Goal: Transaction & Acquisition: Book appointment/travel/reservation

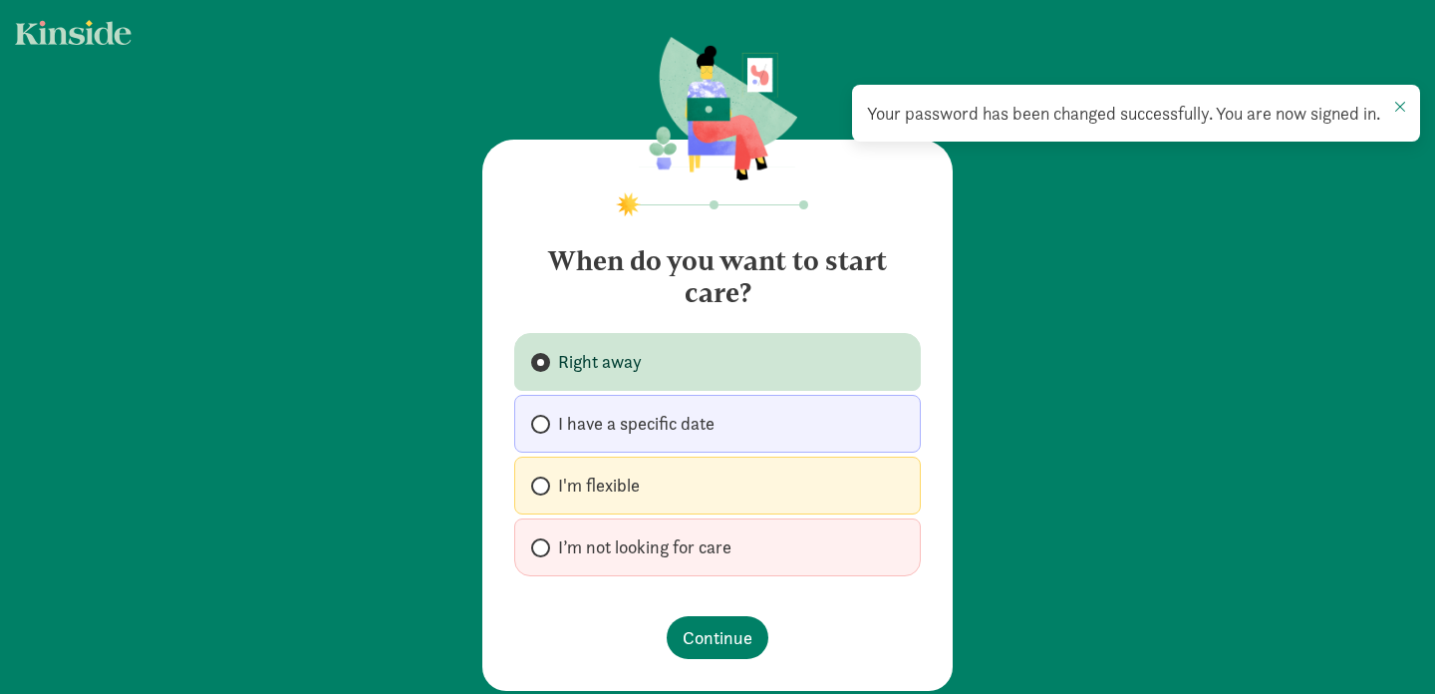
click at [684, 478] on label "I'm flexible" at bounding box center [717, 485] width 407 height 58
click at [544, 479] on input "I'm flexible" at bounding box center [537, 485] width 13 height 13
radio input "true"
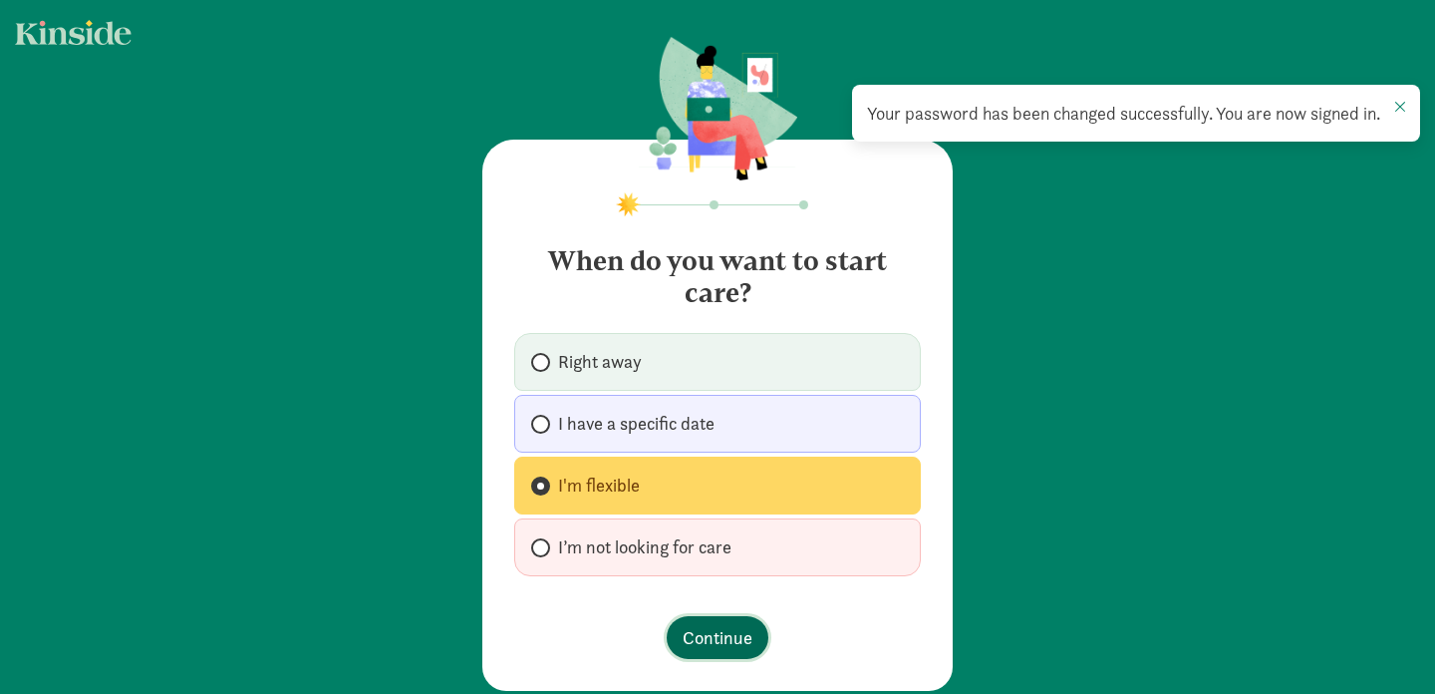
click at [701, 639] on span "Continue" at bounding box center [718, 637] width 70 height 27
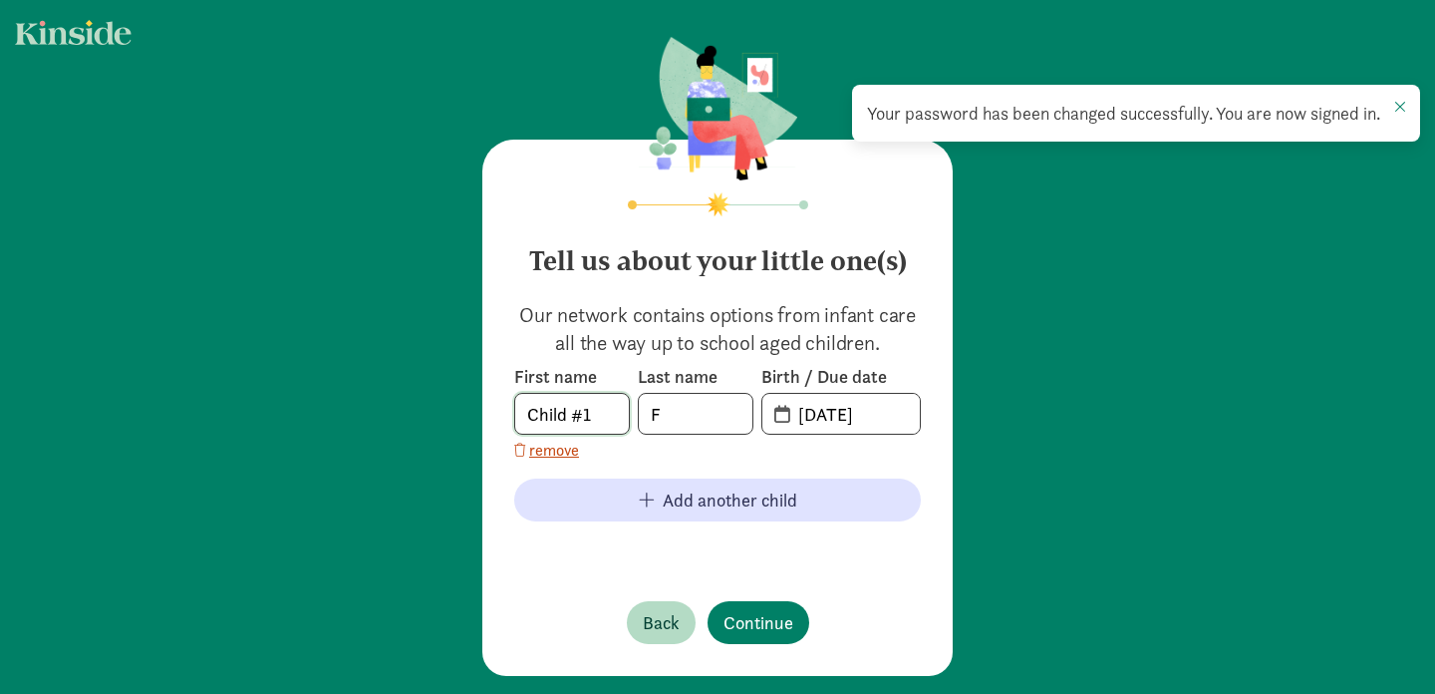
click at [591, 408] on input "Child #1" at bounding box center [572, 414] width 114 height 40
click at [0, 693] on com-1password-button at bounding box center [0, 694] width 0 height 0
click at [659, 426] on input "F" at bounding box center [696, 414] width 114 height 40
click at [826, 422] on input "[DATE]" at bounding box center [853, 414] width 134 height 40
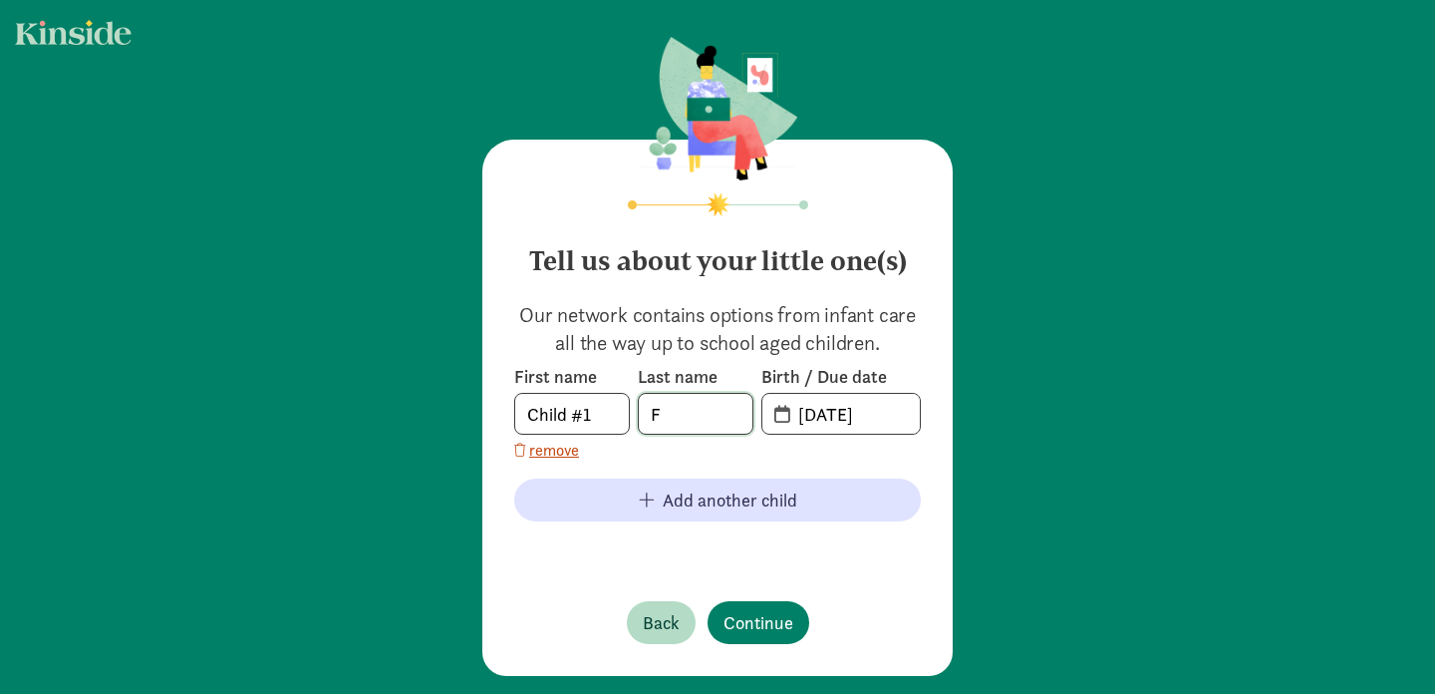
click at [748, 409] on input "F" at bounding box center [696, 414] width 114 height 40
click at [694, 410] on input "F" at bounding box center [696, 414] width 114 height 40
type input "[PERSON_NAME]"
click at [786, 414] on input "20-25-0909" at bounding box center [853, 414] width 134 height 40
click at [780, 414] on span "20-25-0909" at bounding box center [840, 414] width 157 height 40
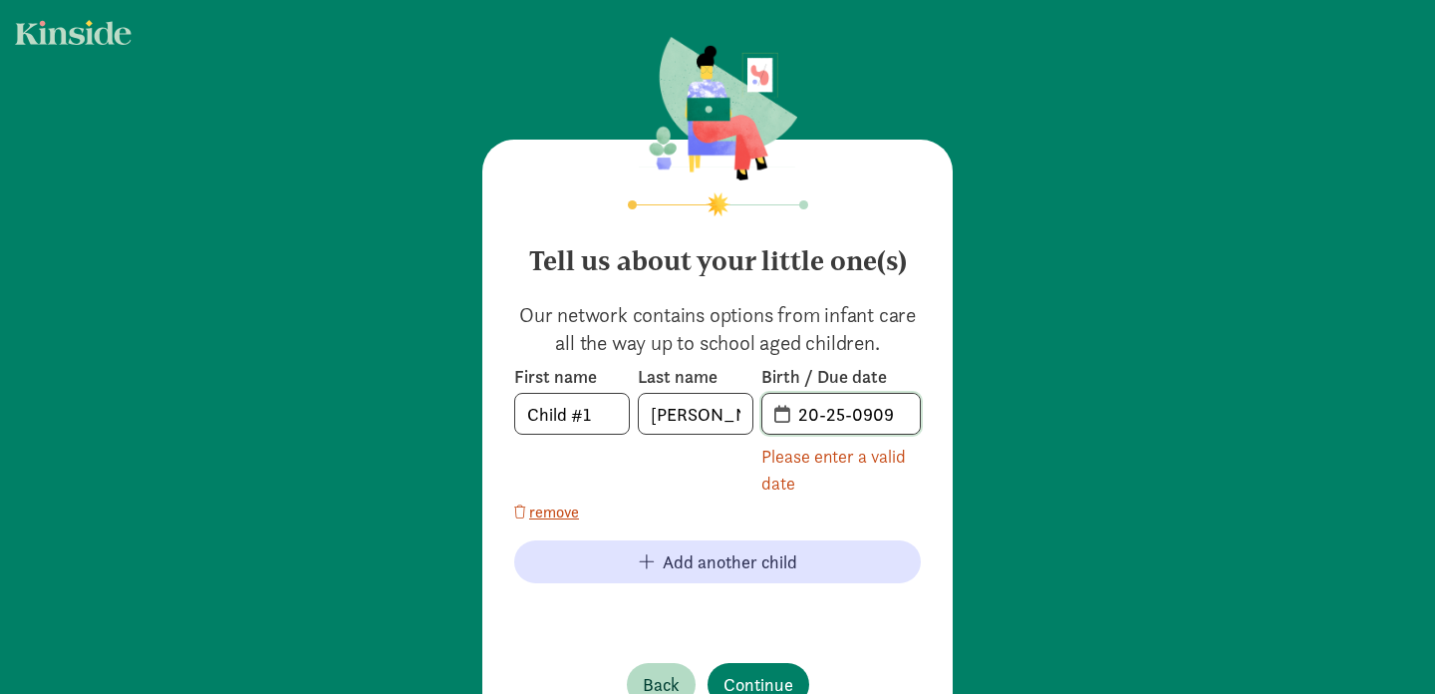
click at [824, 414] on input "20-25-0909" at bounding box center [853, 414] width 134 height 40
drag, startPoint x: 842, startPoint y: 415, endPoint x: 726, endPoint y: 410, distance: 115.7
click at [726, 410] on div "First name Child #1 Last name [PERSON_NAME] Birth / Due date 20-25-0909 Please …" at bounding box center [717, 431] width 407 height 132
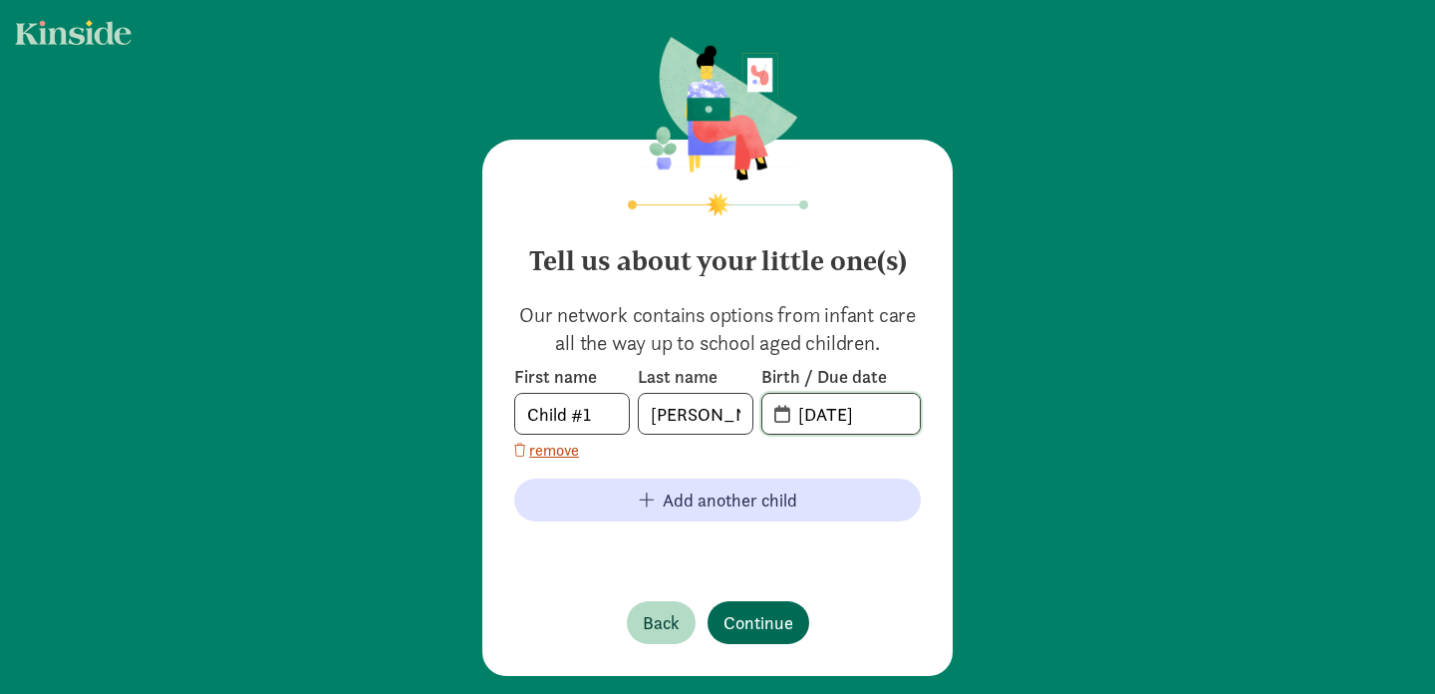
type input "[DATE]"
click at [751, 616] on span "Continue" at bounding box center [758, 622] width 70 height 27
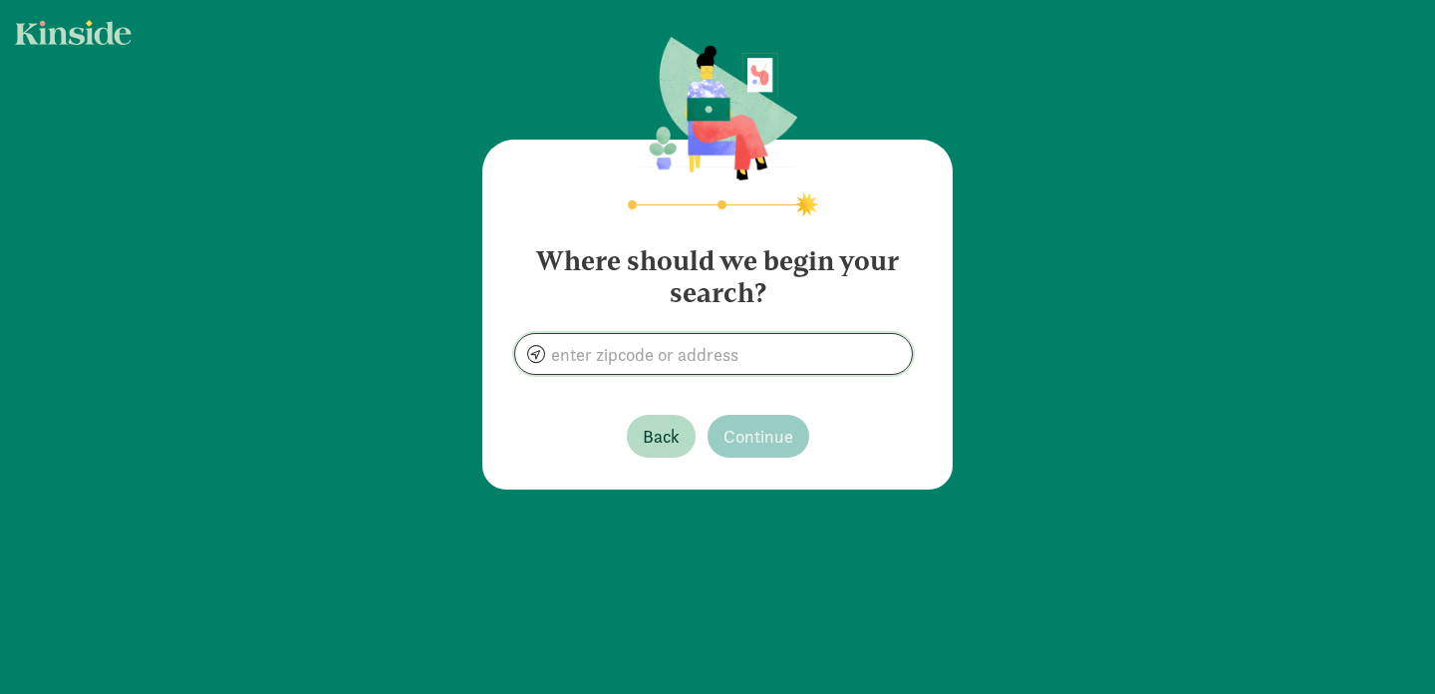
click at [667, 347] on input at bounding box center [713, 354] width 397 height 40
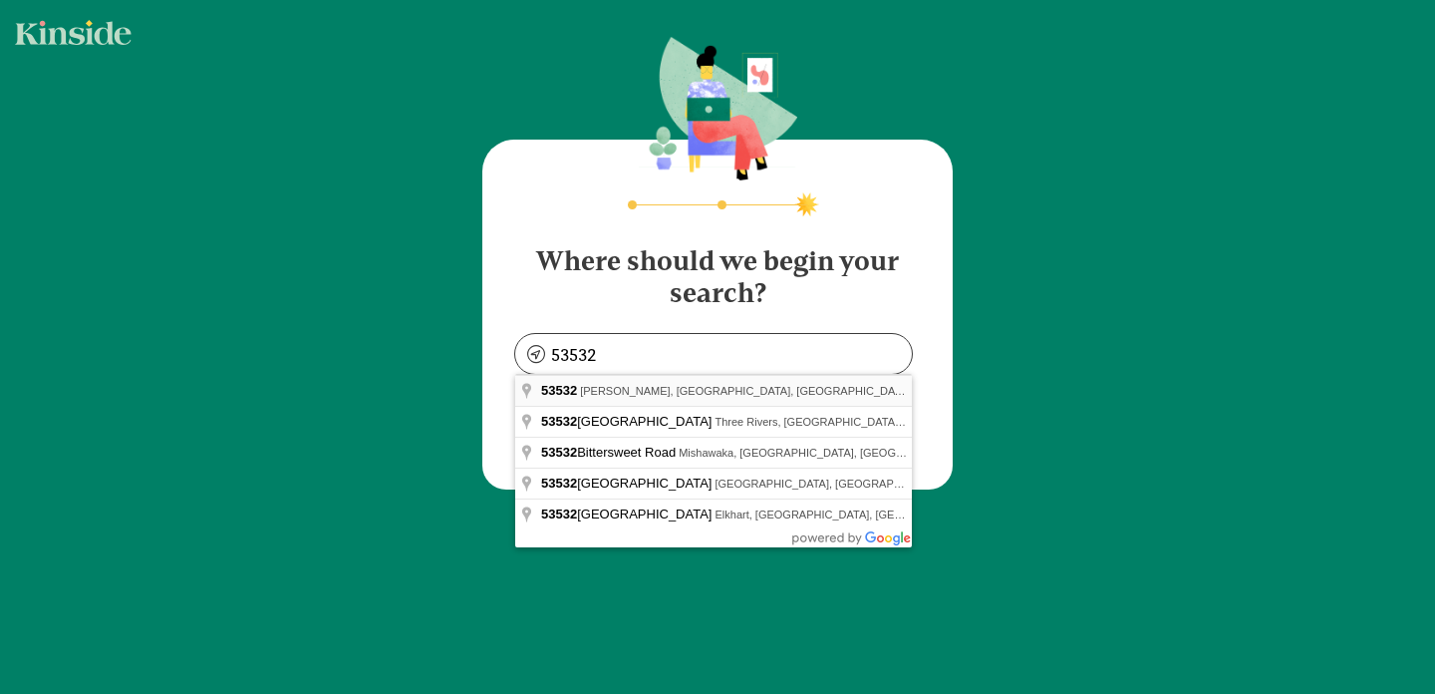
type input "[PERSON_NAME], WI 53532, [GEOGRAPHIC_DATA]"
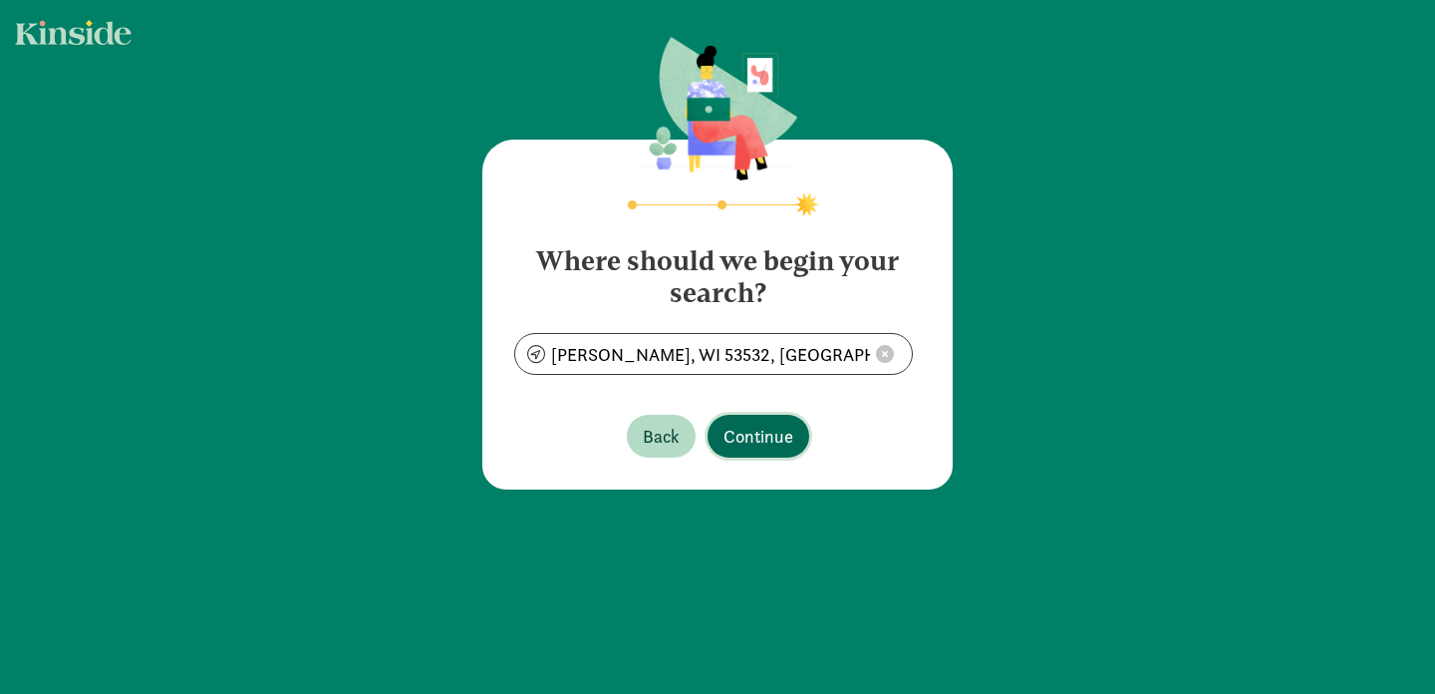
click at [729, 426] on span "Continue" at bounding box center [758, 436] width 70 height 27
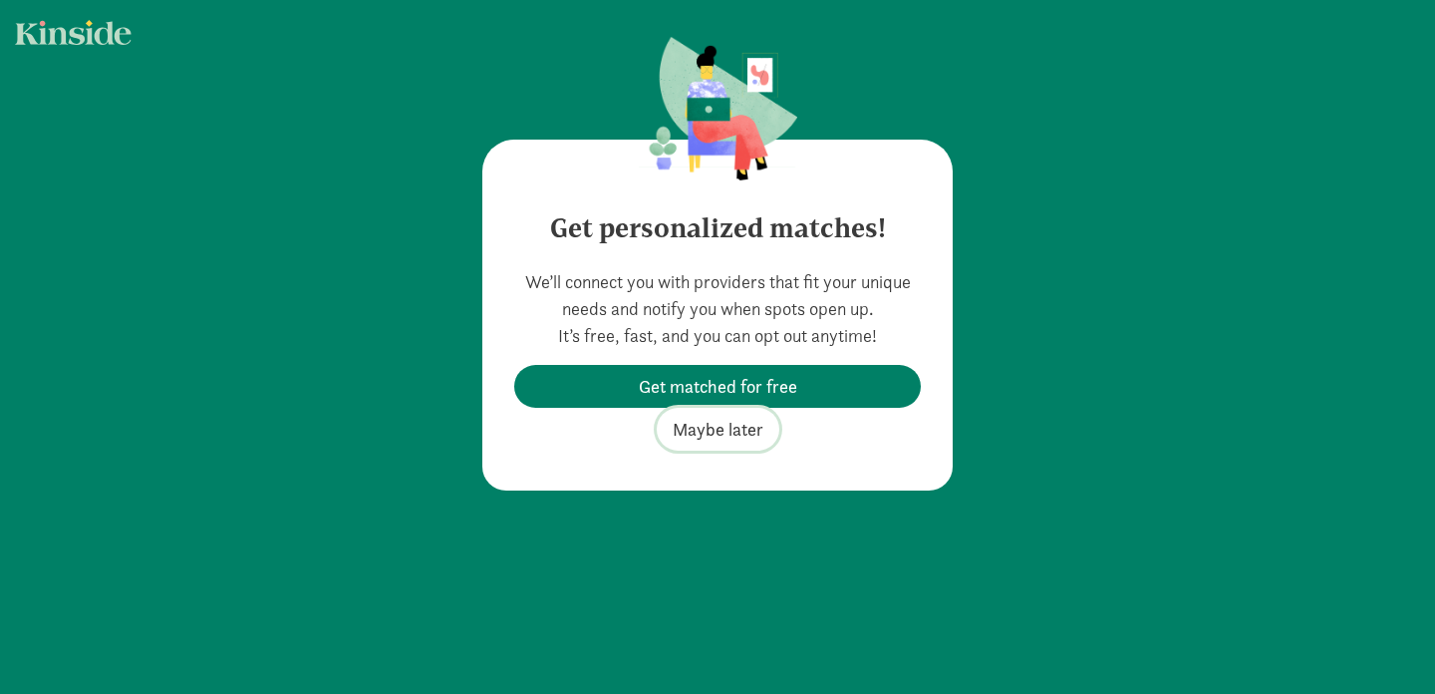
click at [729, 428] on span "Maybe later" at bounding box center [718, 429] width 91 height 27
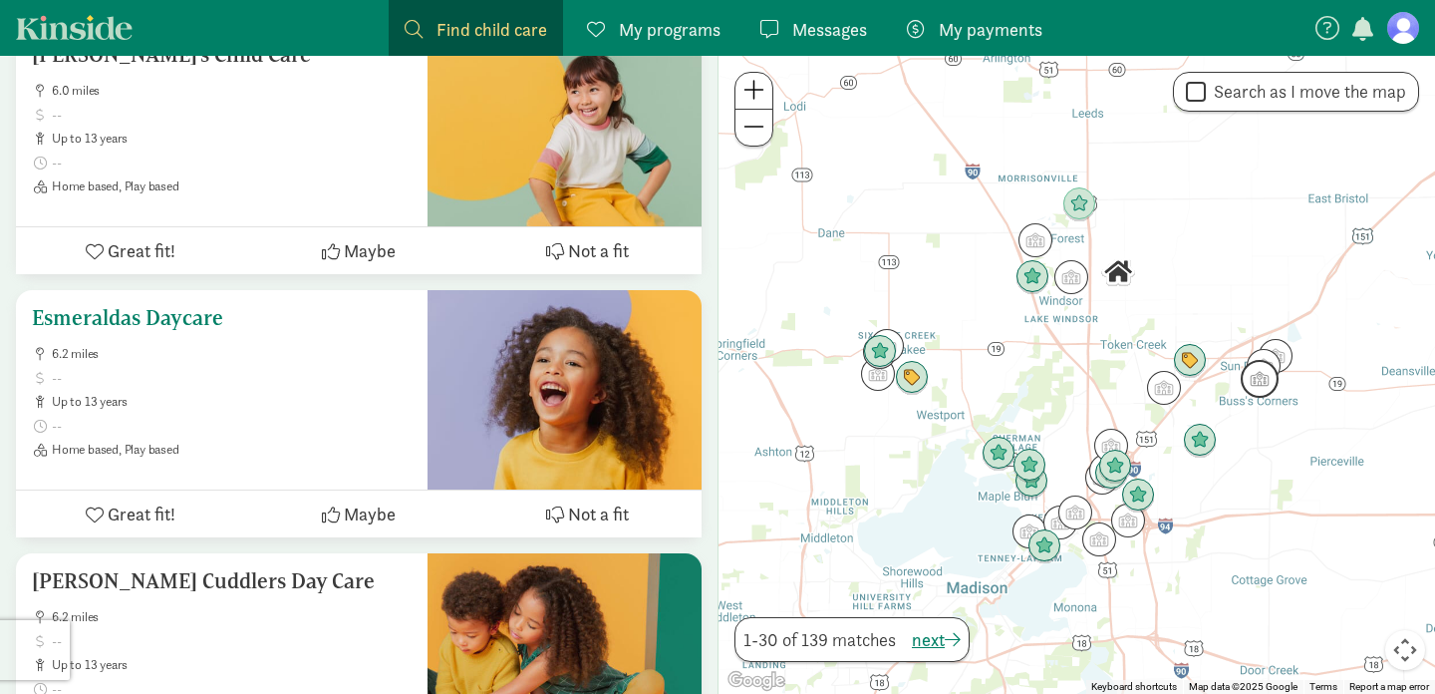
scroll to position [2546, 0]
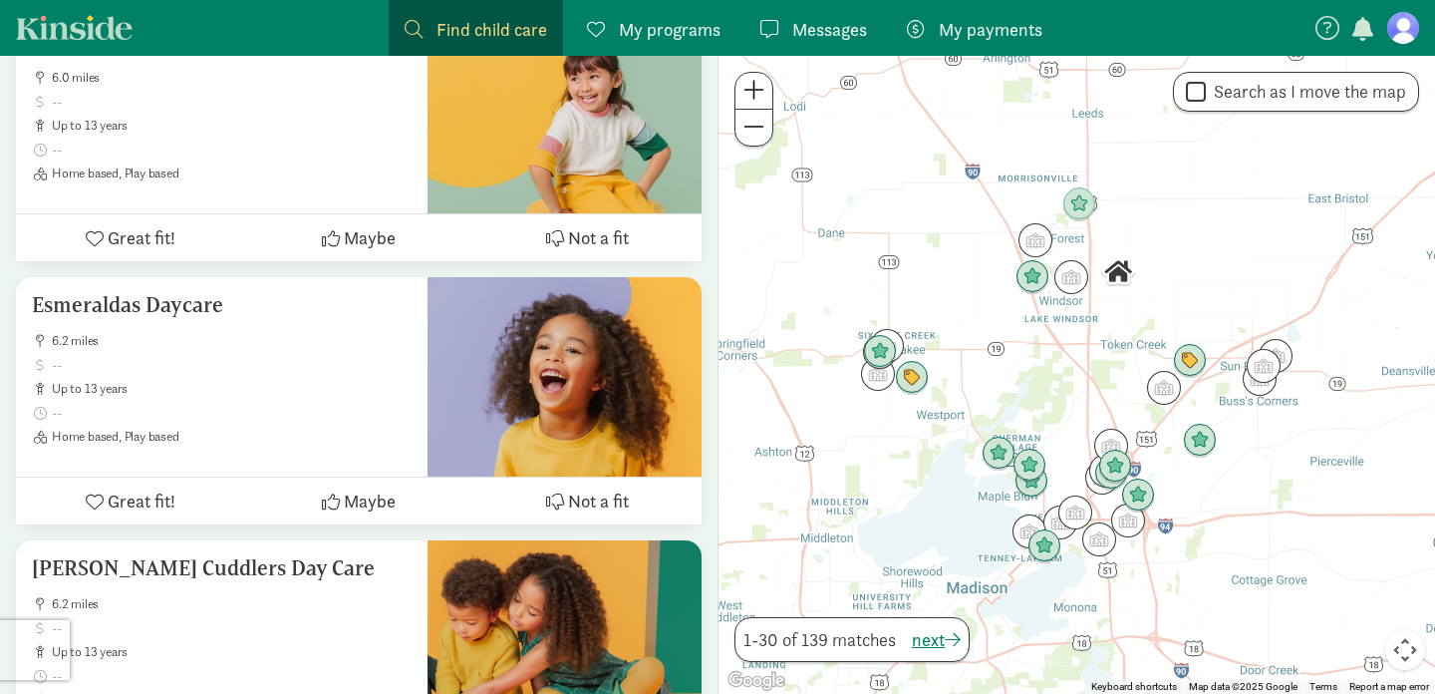
click at [1030, 188] on div at bounding box center [1076, 375] width 716 height 638
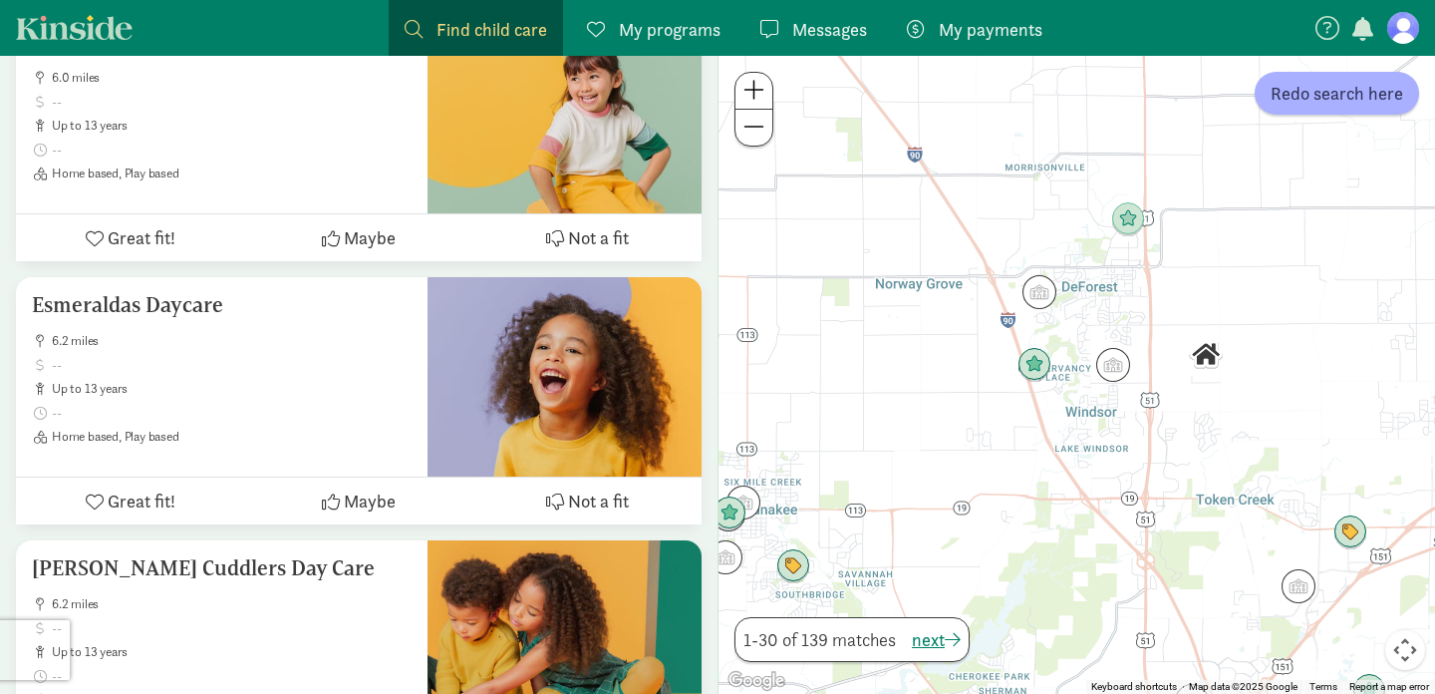
click at [1030, 188] on div at bounding box center [1076, 375] width 716 height 638
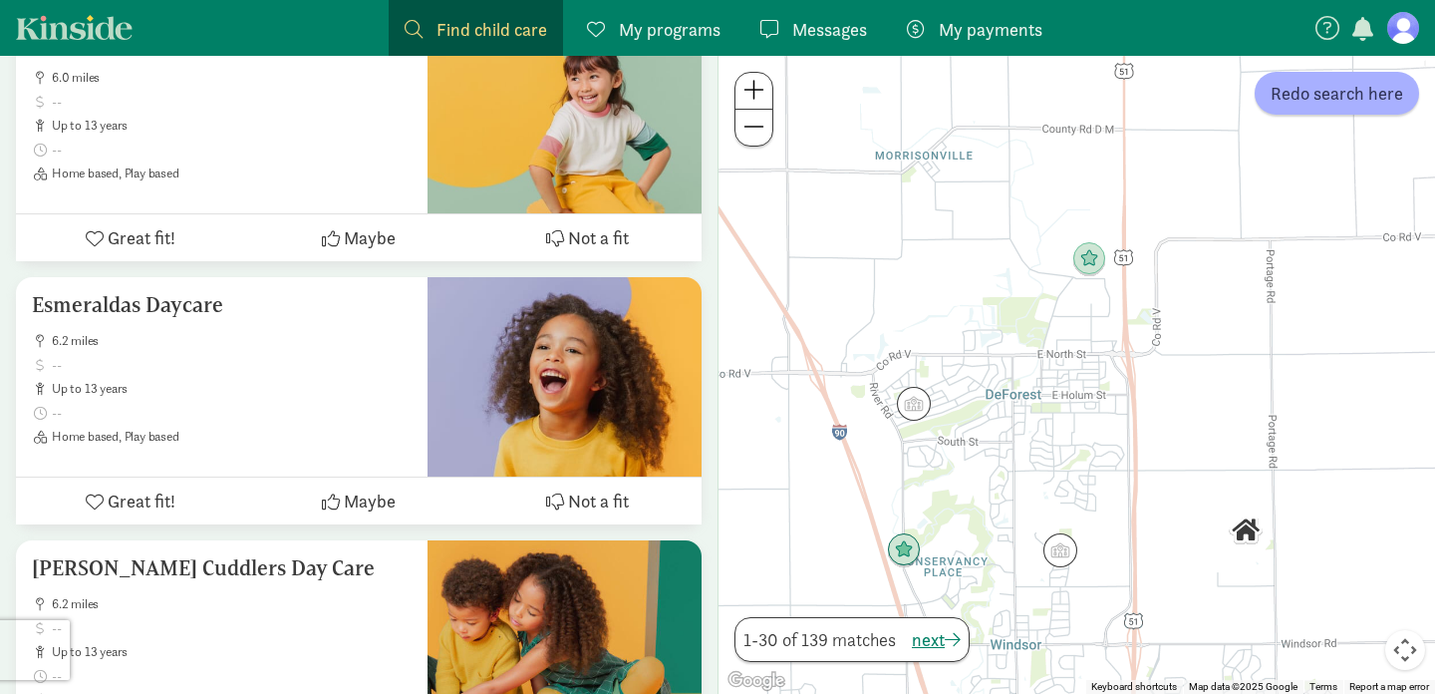
drag, startPoint x: 1153, startPoint y: 246, endPoint x: 1018, endPoint y: 253, distance: 134.7
click at [1018, 253] on div at bounding box center [1076, 375] width 716 height 638
click at [1250, 535] on img "Click to see details" at bounding box center [1249, 528] width 34 height 34
click at [1242, 532] on img "Click to see details" at bounding box center [1249, 528] width 34 height 34
click at [1253, 520] on img "Click to see details" at bounding box center [1249, 528] width 34 height 34
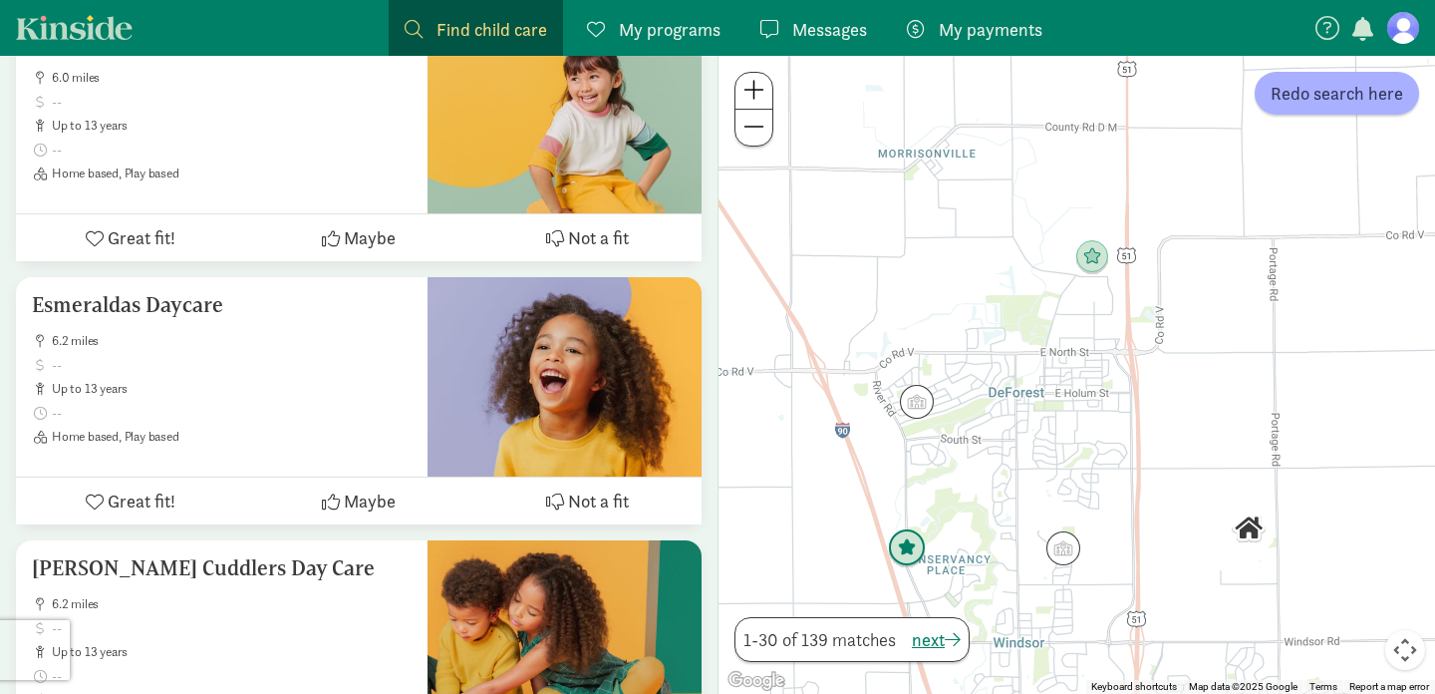
click at [913, 553] on img "Click to see details" at bounding box center [907, 548] width 38 height 38
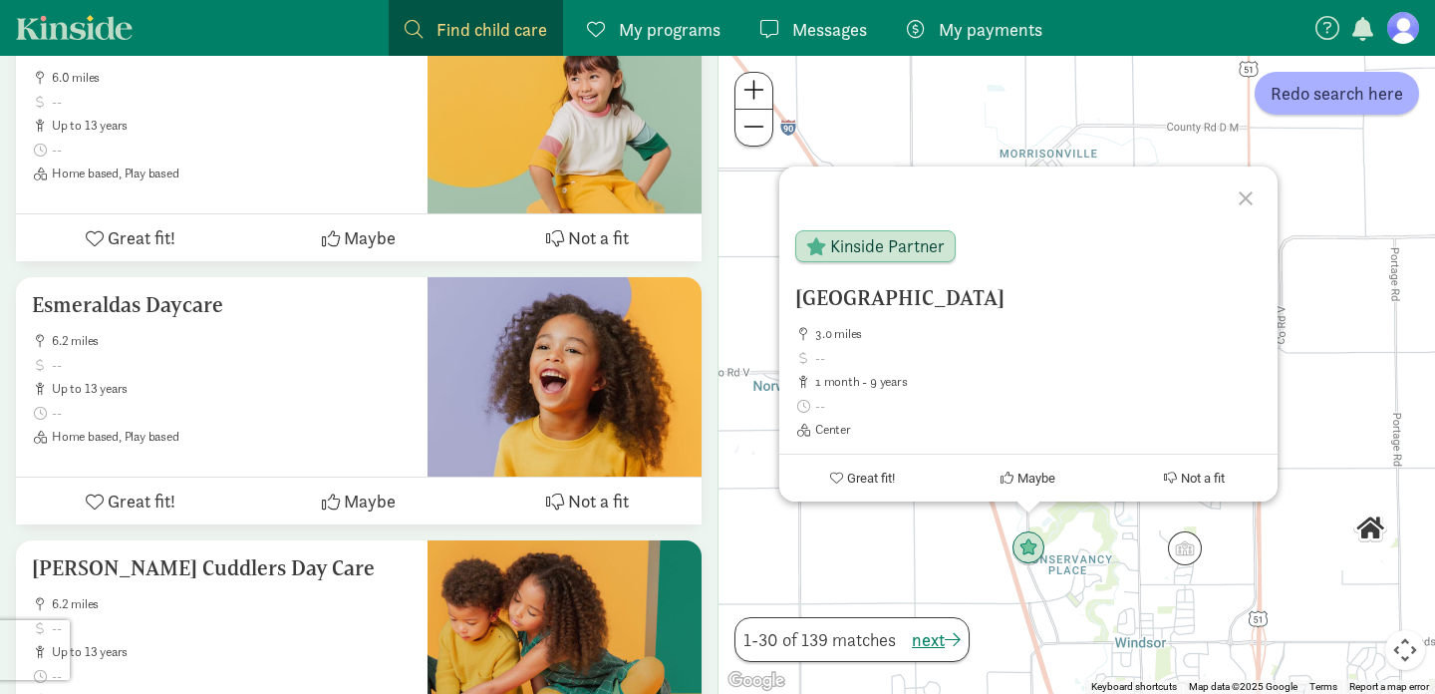
click at [1245, 197] on div at bounding box center [1249, 195] width 58 height 58
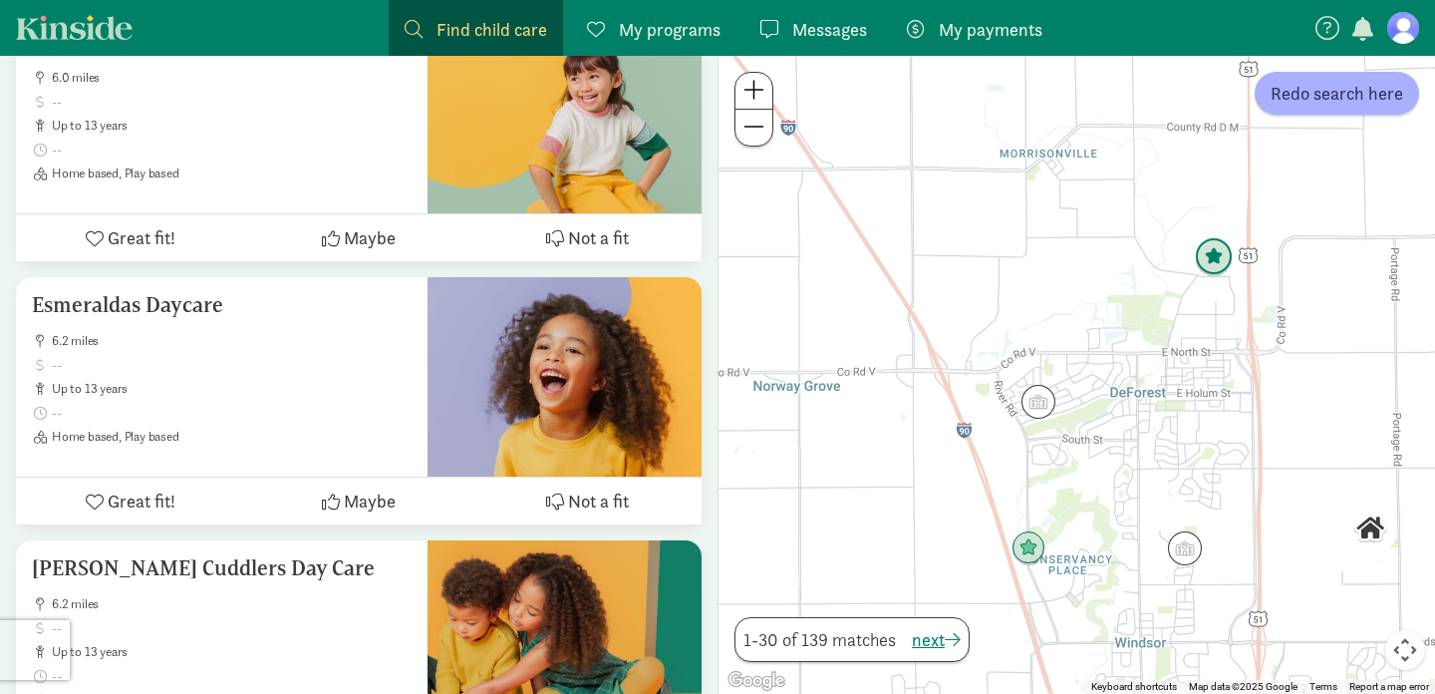
click at [1214, 260] on img "Click to see details" at bounding box center [1214, 257] width 38 height 38
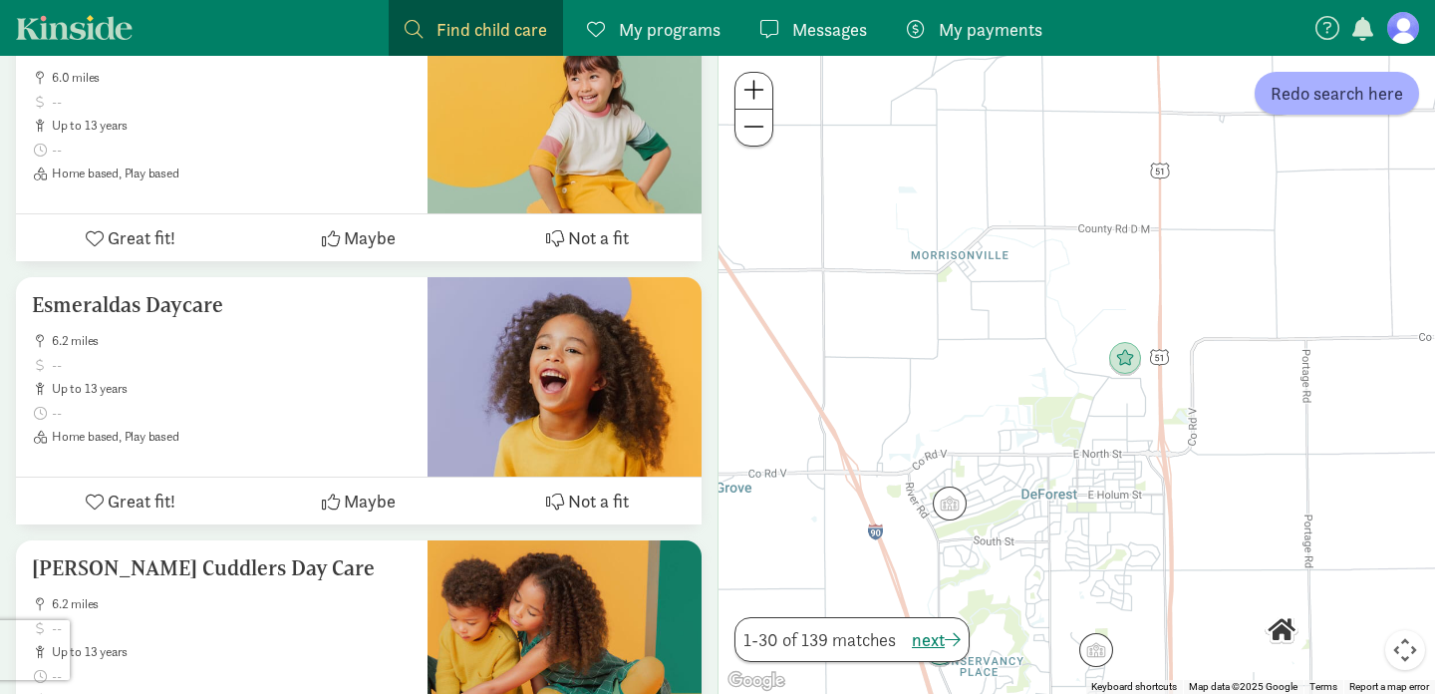
drag, startPoint x: 1089, startPoint y: 567, endPoint x: 1087, endPoint y: 426, distance: 140.5
click at [1087, 426] on div "To navigate, press the arrow keys." at bounding box center [1076, 375] width 716 height 638
click at [946, 509] on img "Click to see details" at bounding box center [949, 503] width 38 height 38
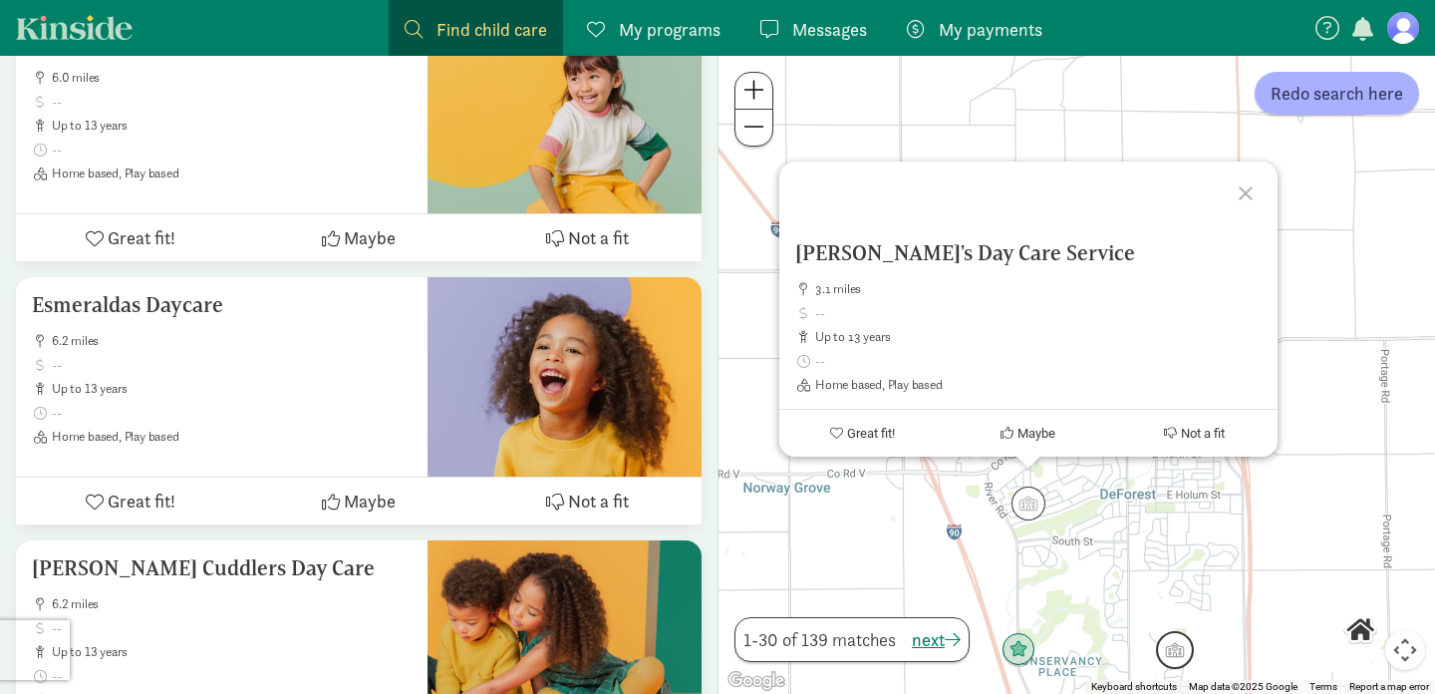
click at [1173, 649] on img "Click to see details" at bounding box center [1175, 650] width 38 height 38
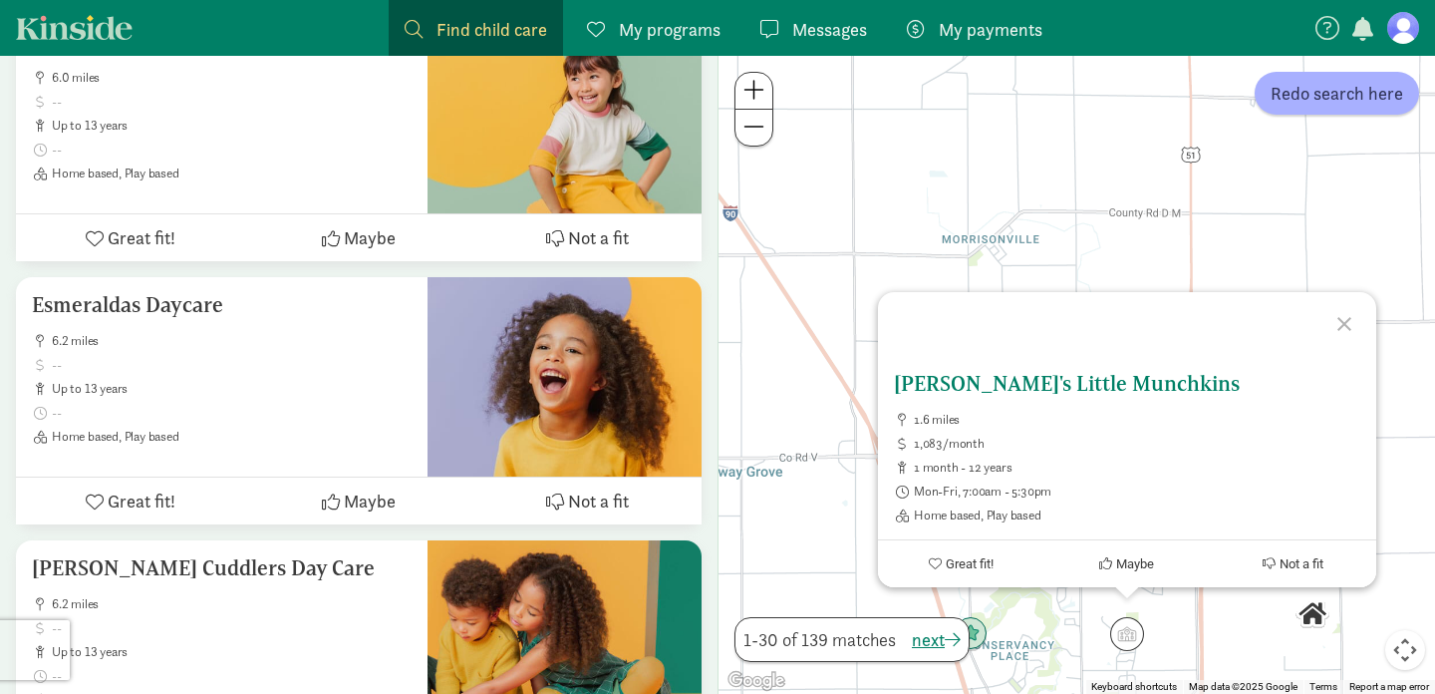
click at [1059, 385] on h5 "[PERSON_NAME]'s Little Munchkins" at bounding box center [1127, 384] width 466 height 24
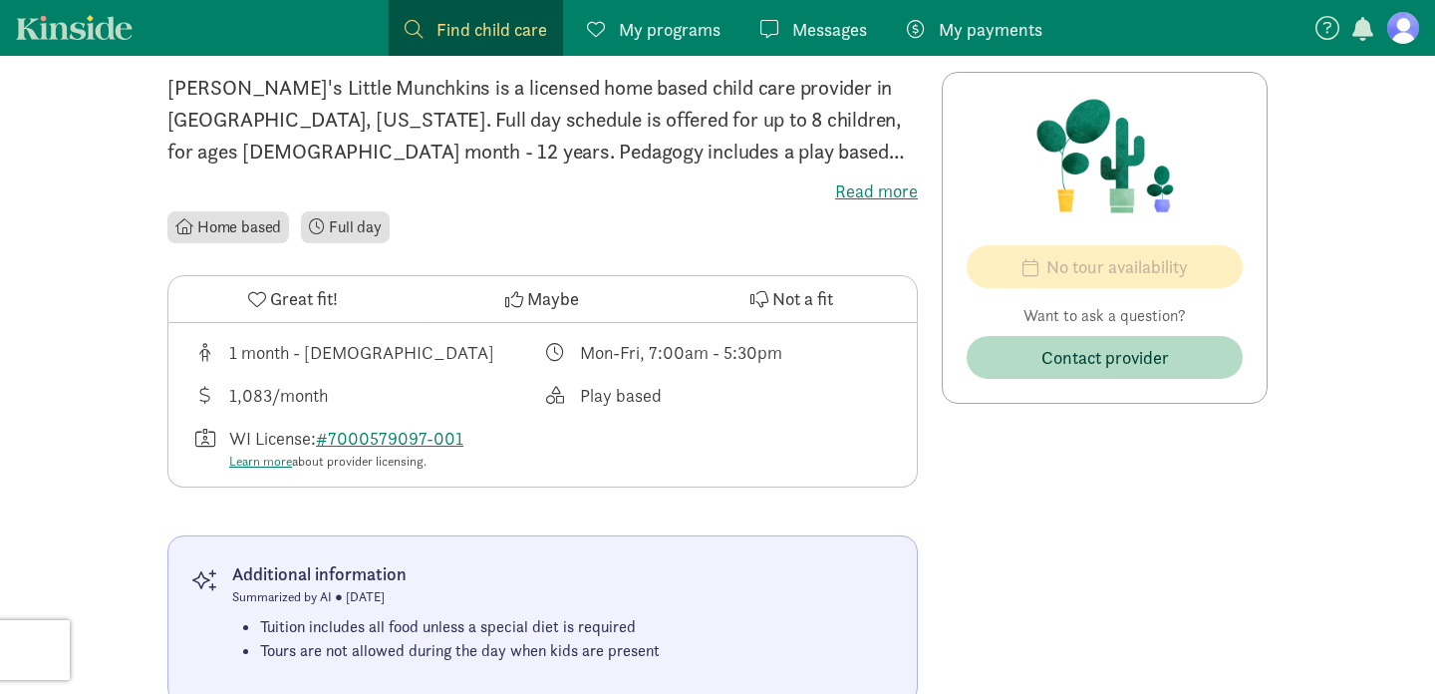
scroll to position [498, 0]
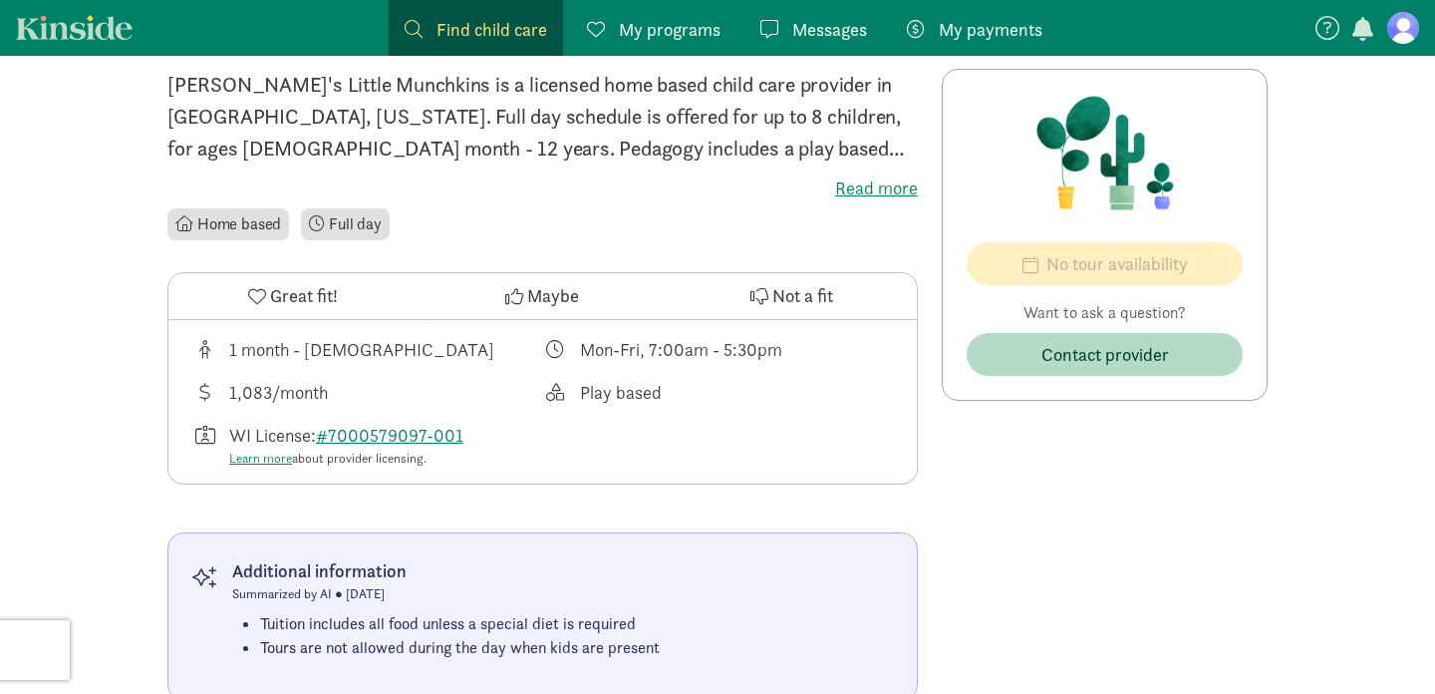
click at [865, 179] on label "Read more" at bounding box center [542, 188] width 750 height 24
click at [0, 0] on input "Read more" at bounding box center [0, 0] width 0 height 0
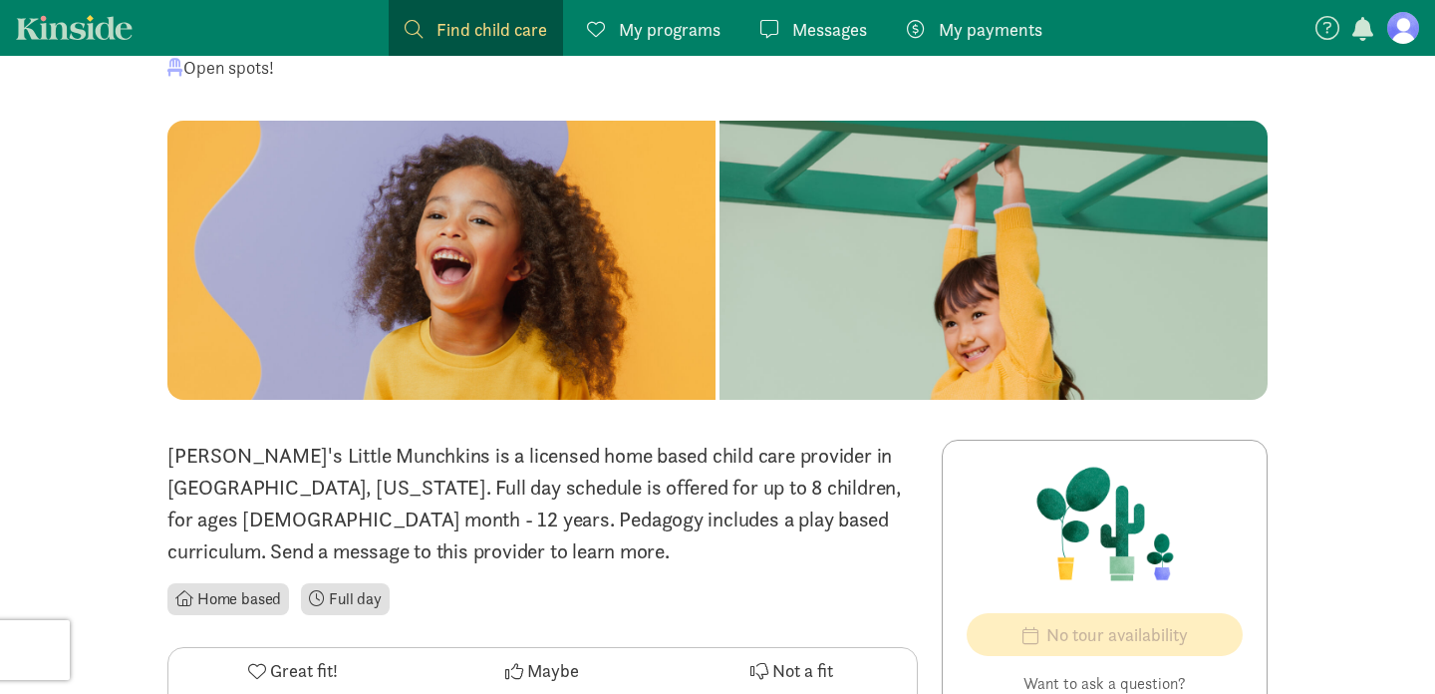
scroll to position [0, 0]
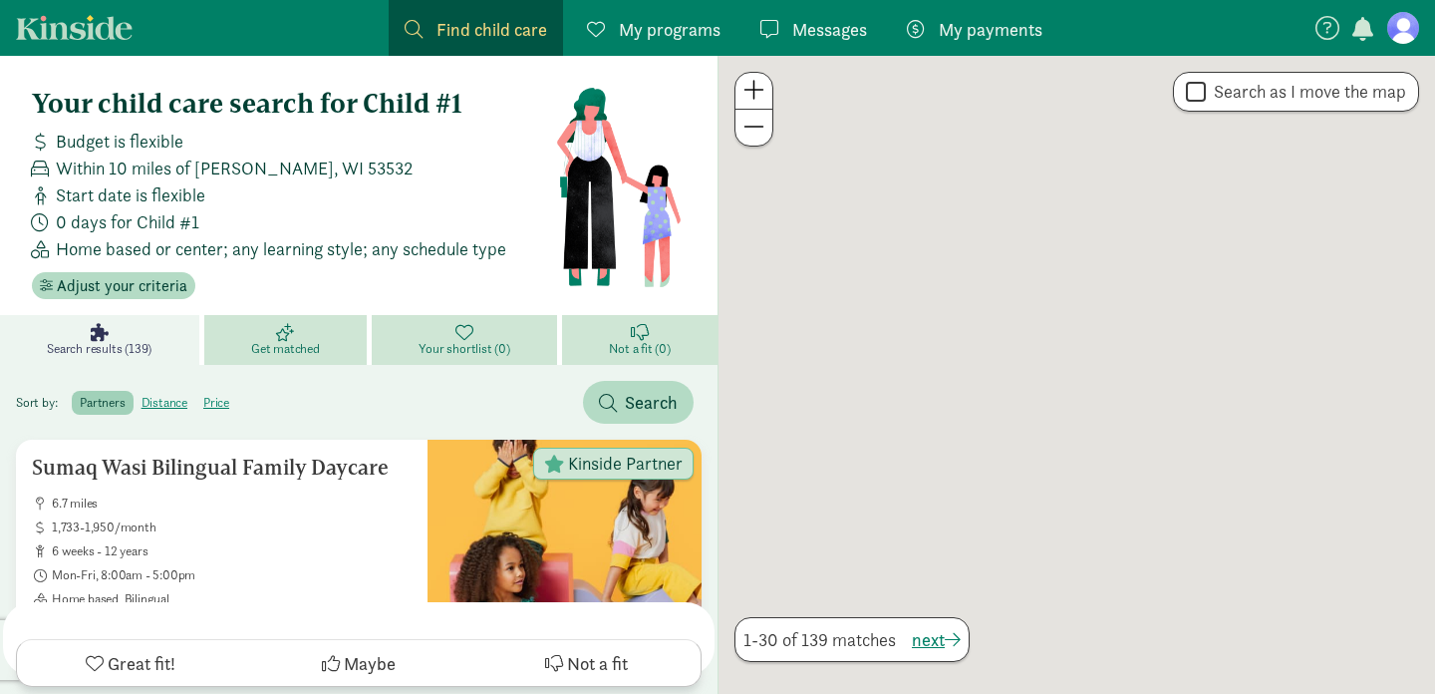
scroll to position [2546, 0]
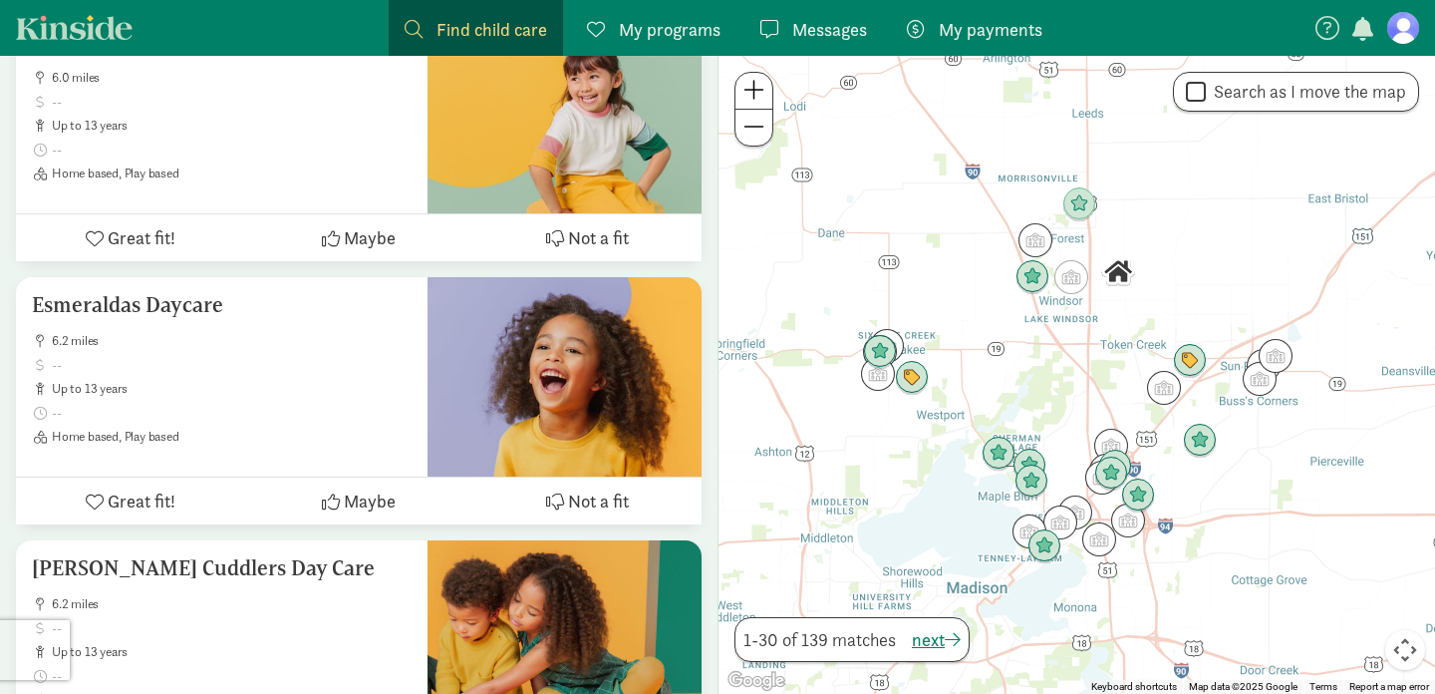
click at [1129, 238] on div at bounding box center [1076, 375] width 716 height 638
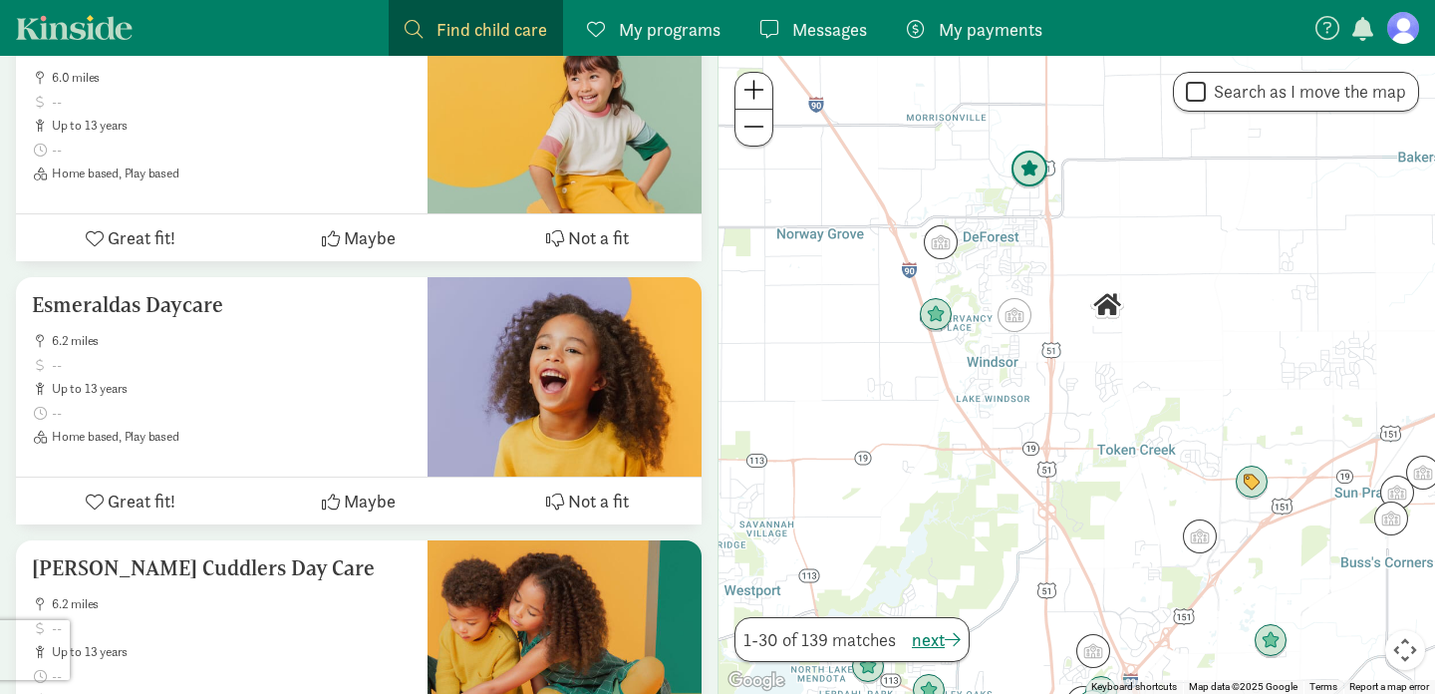
click at [1027, 159] on img "Click to see details" at bounding box center [1029, 169] width 38 height 38
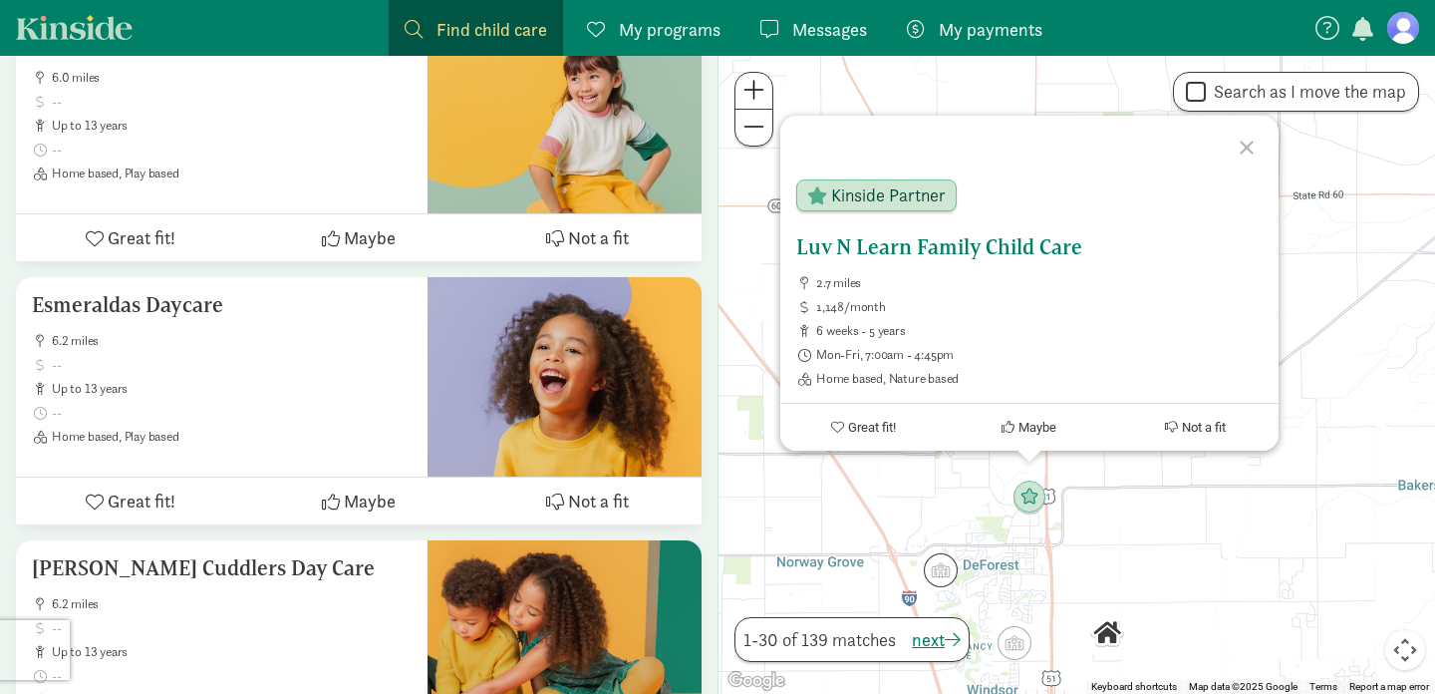
click at [903, 245] on h5 "Luv N Learn Family Child Care" at bounding box center [1029, 247] width 466 height 24
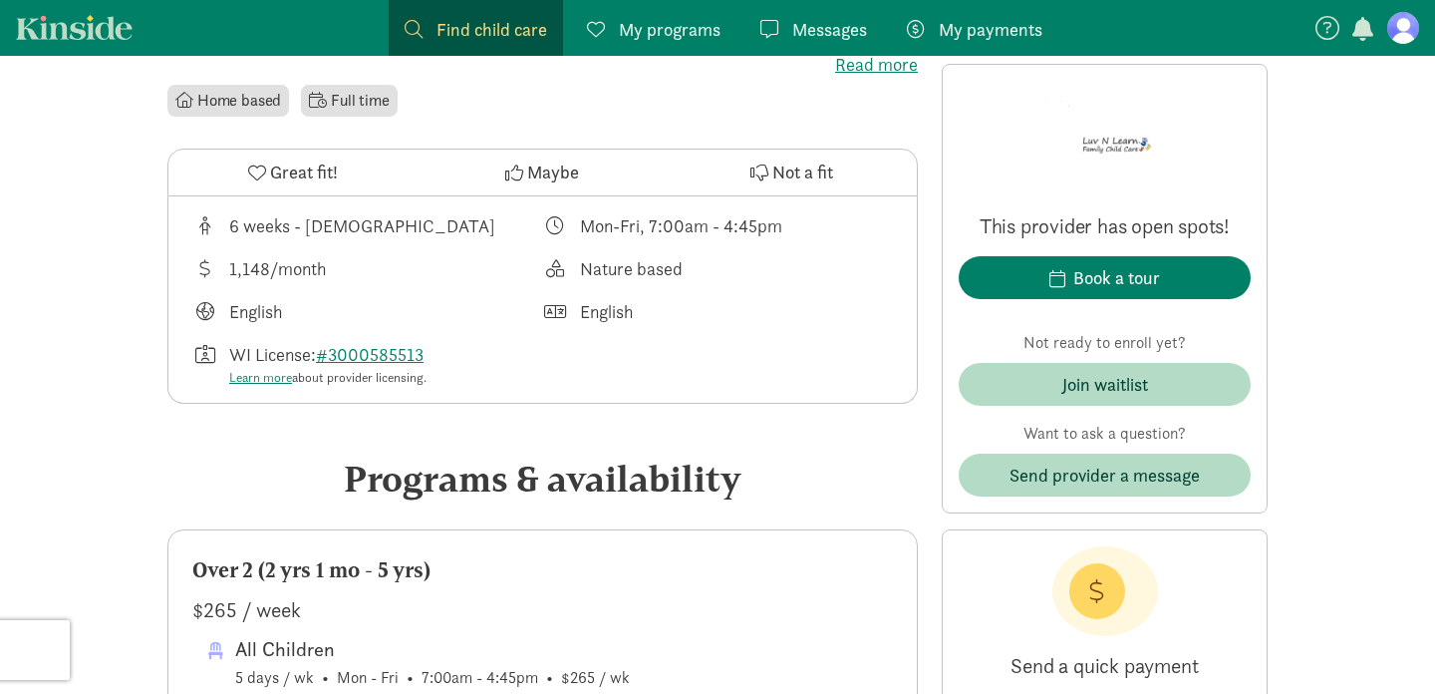
scroll to position [541, 0]
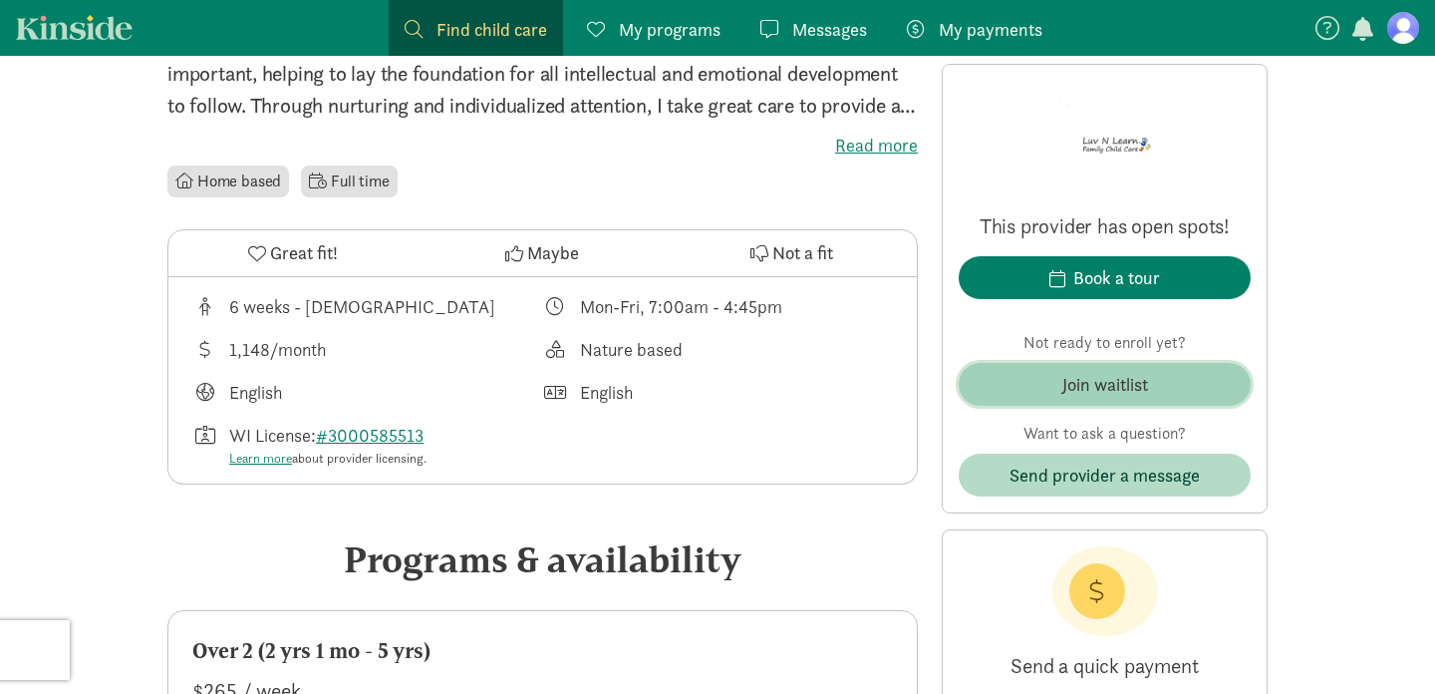
click at [1066, 388] on div "Join waitlist" at bounding box center [1105, 384] width 86 height 27
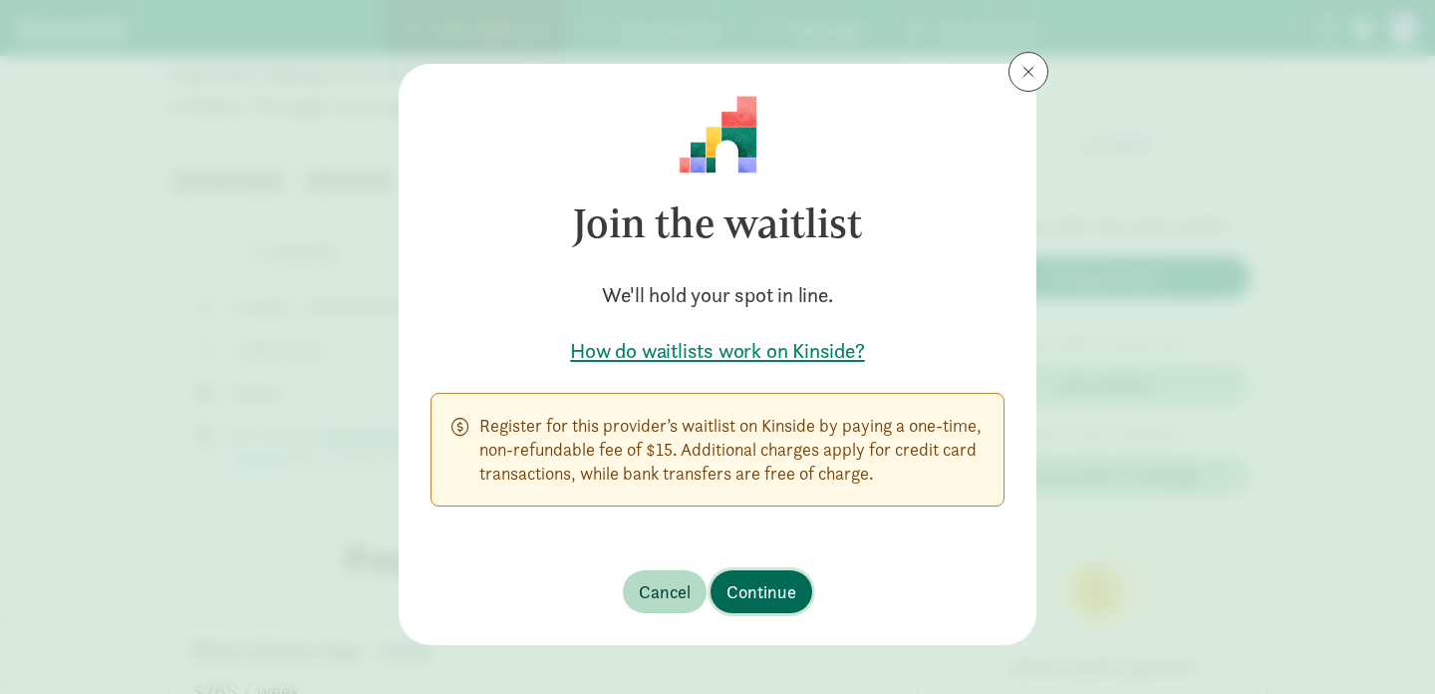
click at [771, 602] on span "Continue" at bounding box center [761, 591] width 70 height 27
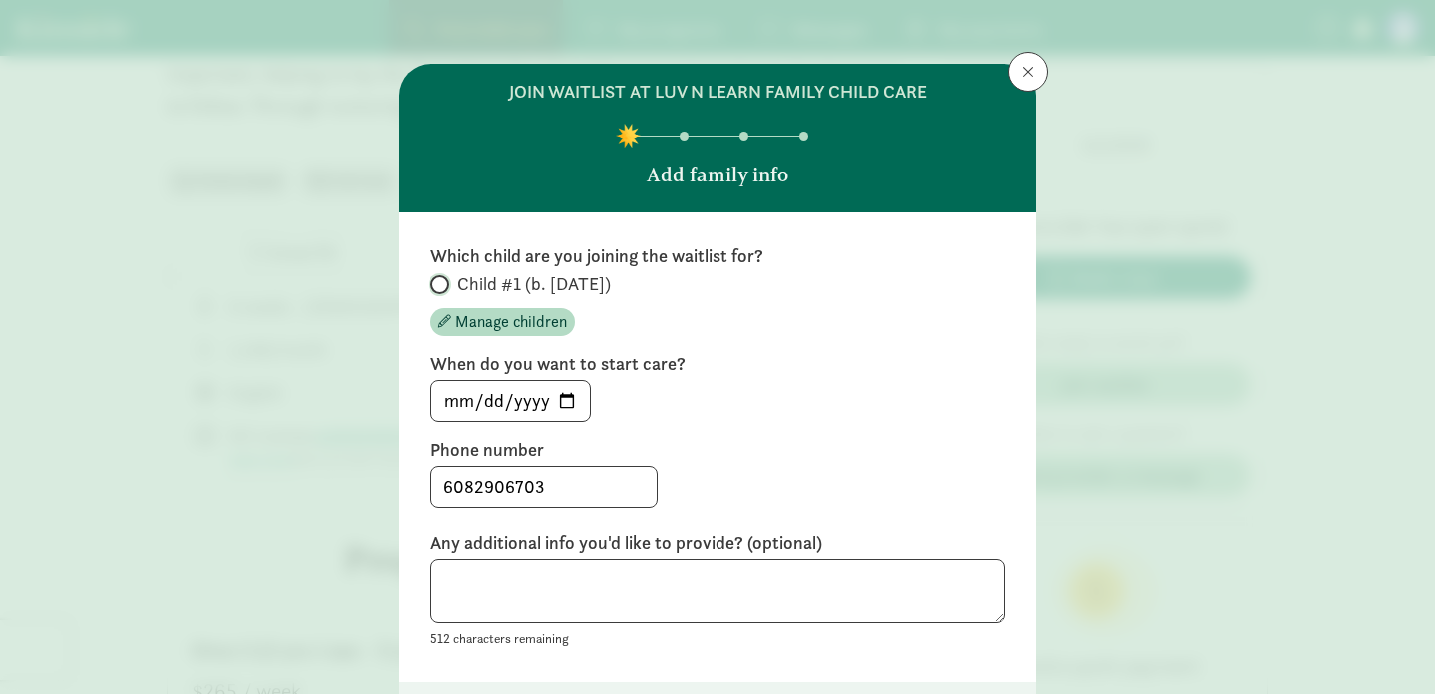
click at [436, 278] on input "Child #1 (b. November 2025)" at bounding box center [436, 284] width 13 height 13
radio input "true"
click at [570, 410] on input "2025-09-09" at bounding box center [510, 401] width 158 height 40
type input "2026-03-01"
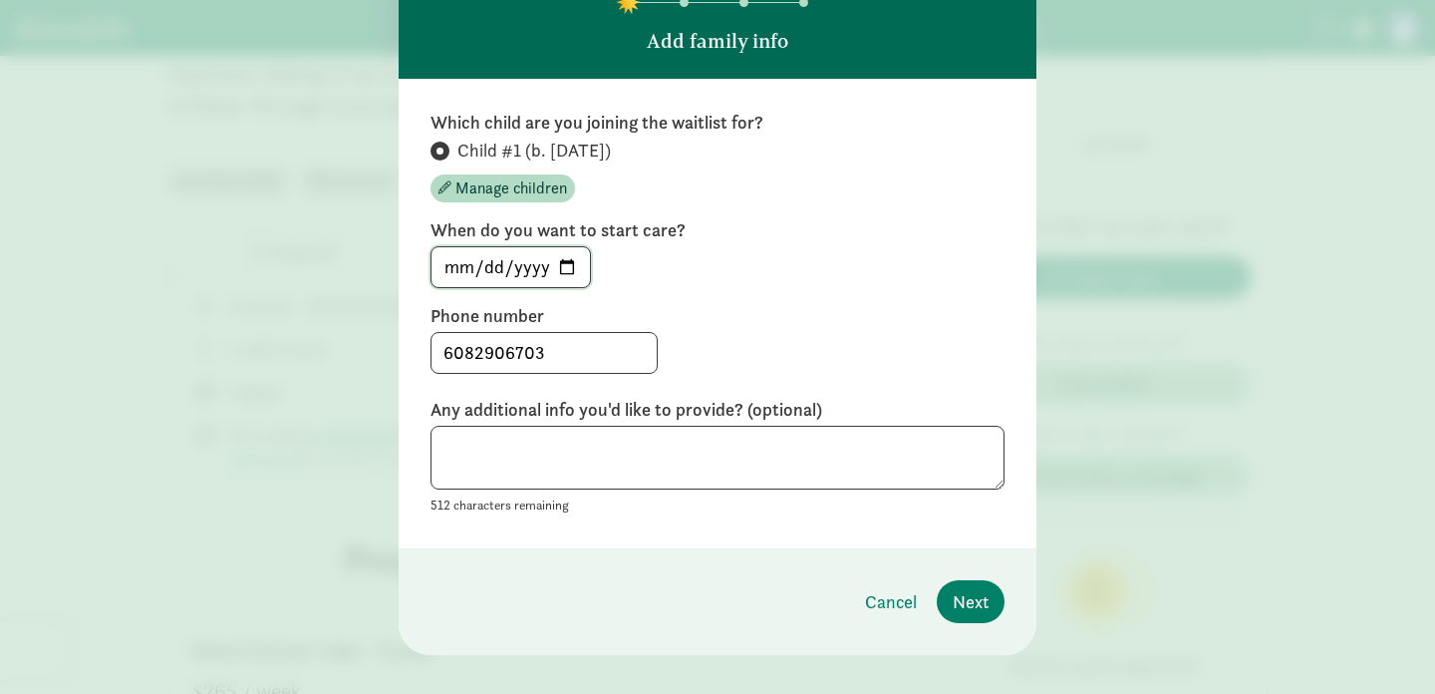
scroll to position [137, 0]
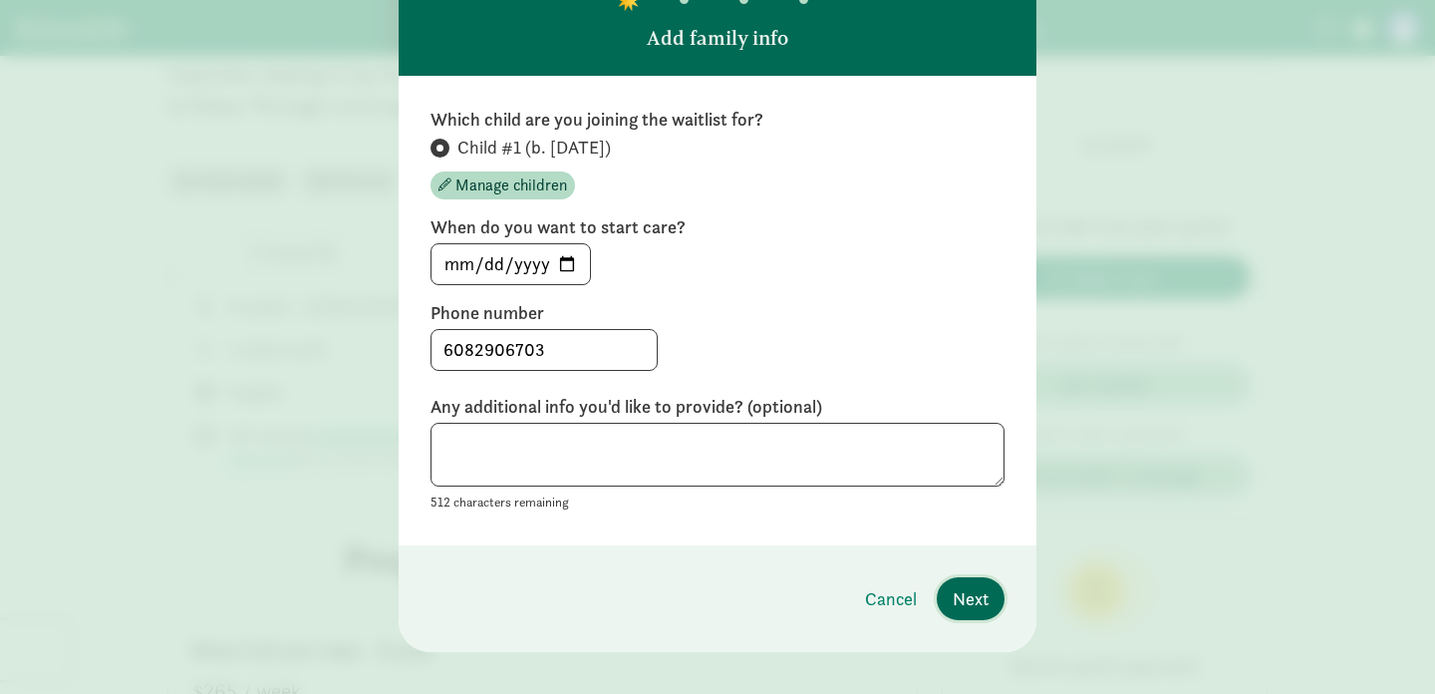
click at [960, 587] on span "Next" at bounding box center [971, 598] width 36 height 27
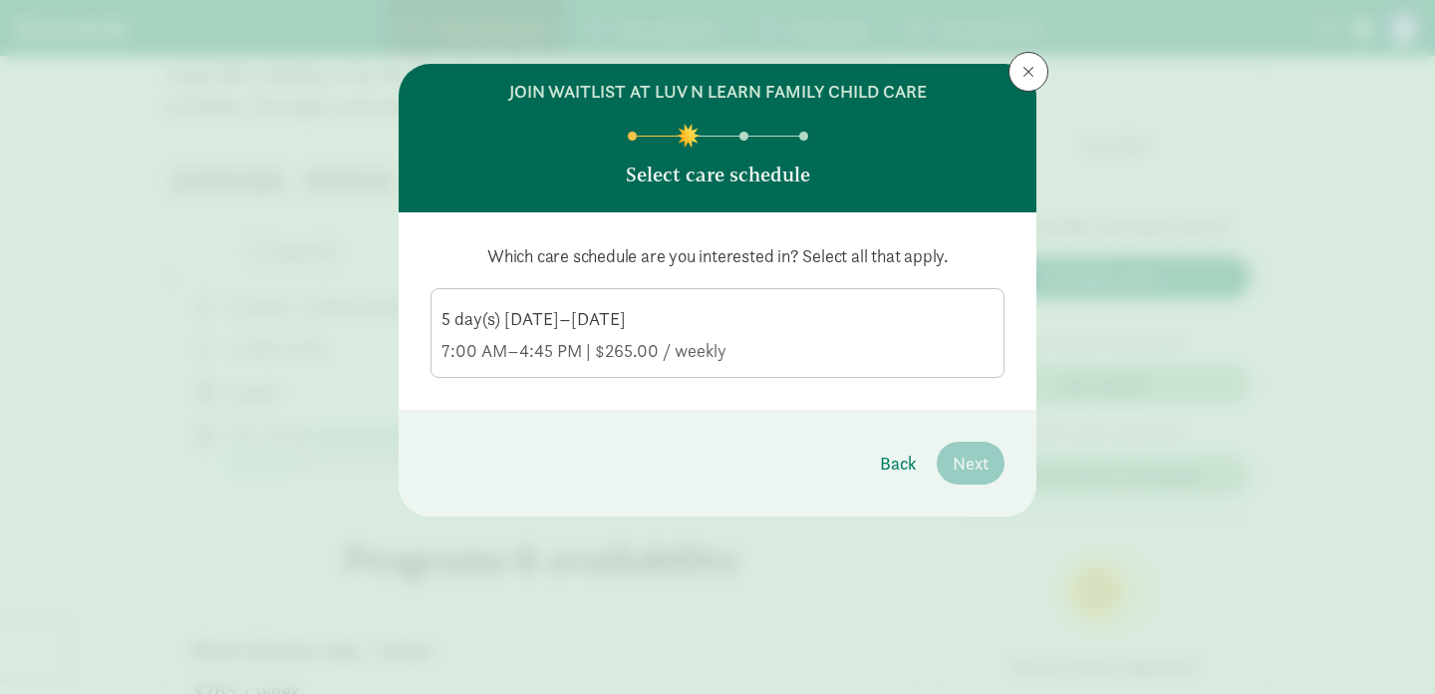
click at [832, 355] on div "7:00 AM–4:45 PM | $265.00 / weekly" at bounding box center [717, 351] width 552 height 24
click at [0, 0] on input "5 day(s) Monday–Friday 7:00 AM–4:45 PM | $265.00 / weekly" at bounding box center [0, 0] width 0 height 0
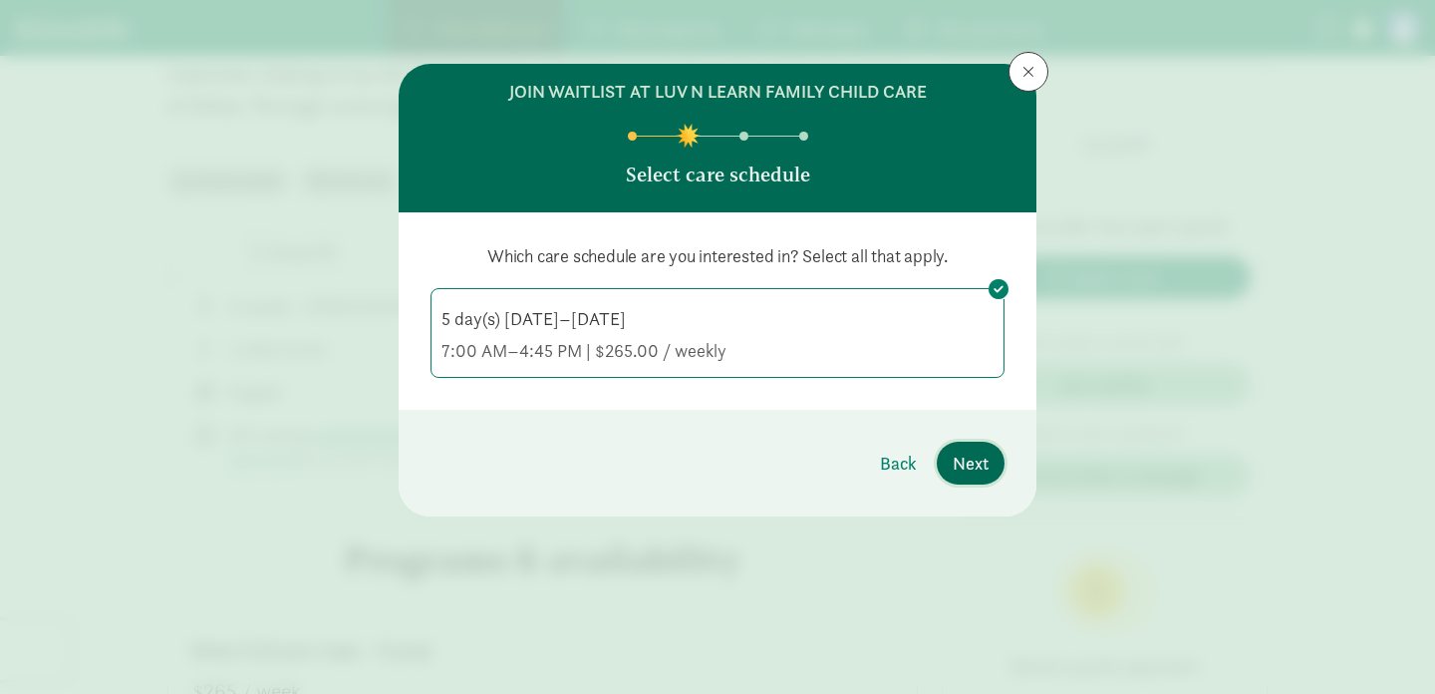
click at [960, 464] on span "Next" at bounding box center [971, 462] width 36 height 27
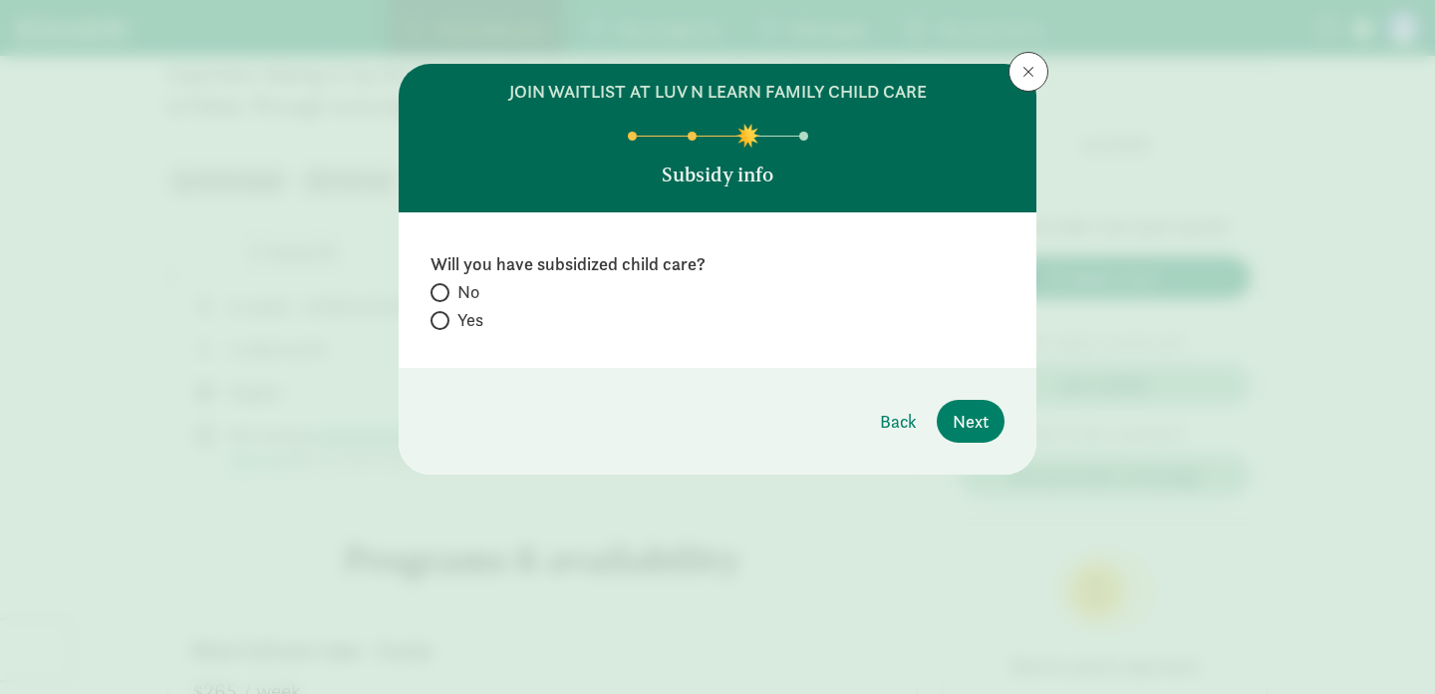
click at [455, 289] on label "No" at bounding box center [717, 292] width 574 height 24
click at [443, 289] on input "No" at bounding box center [436, 292] width 13 height 13
radio input "true"
click at [979, 423] on span "Next" at bounding box center [971, 421] width 36 height 27
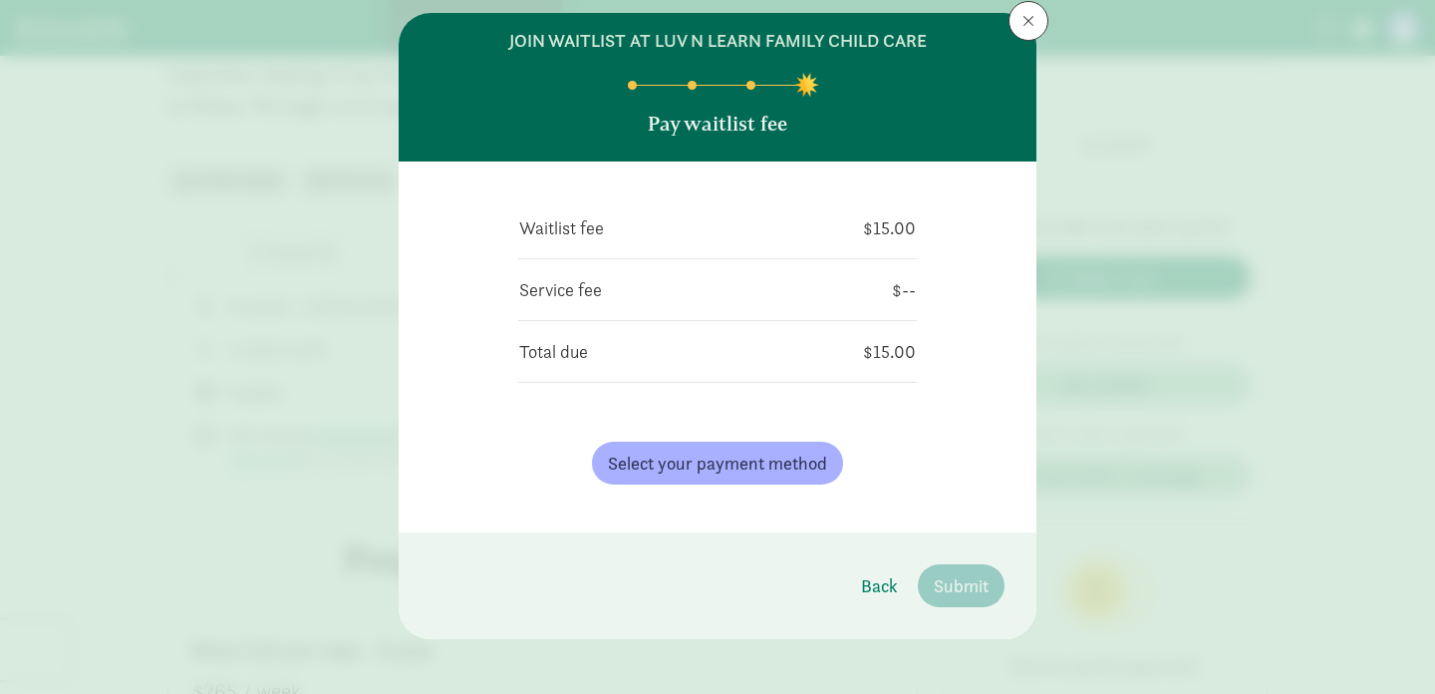
scroll to position [60, 0]
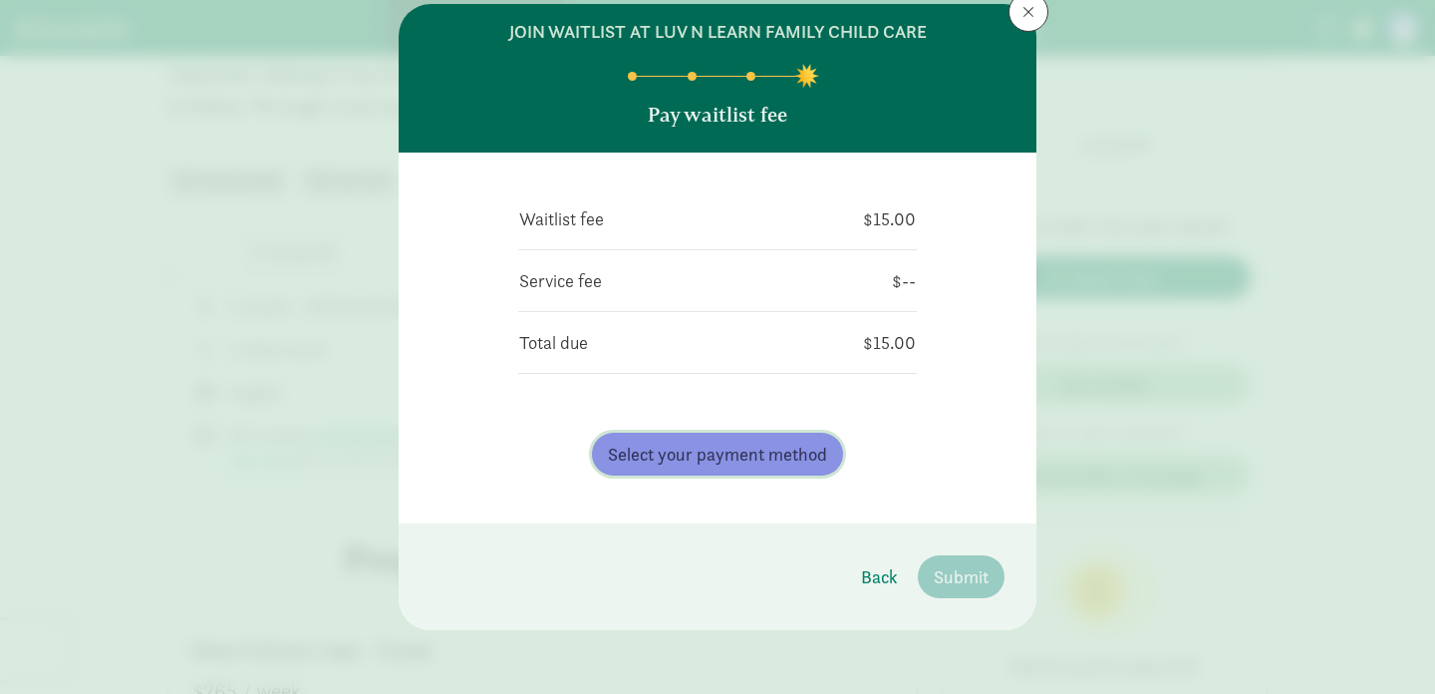
click at [804, 447] on span "Select your payment method" at bounding box center [717, 453] width 219 height 27
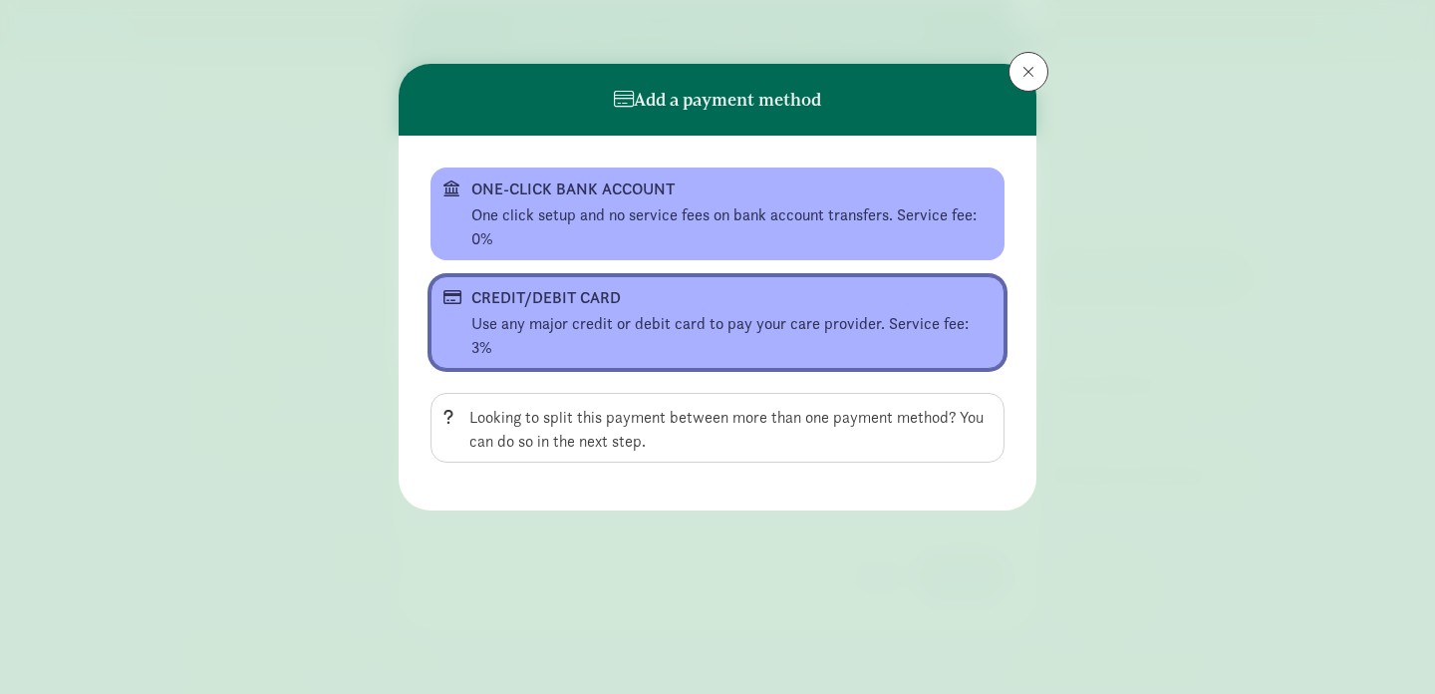
click at [748, 297] on div "CREDIT/DEBIT CARD" at bounding box center [715, 298] width 488 height 24
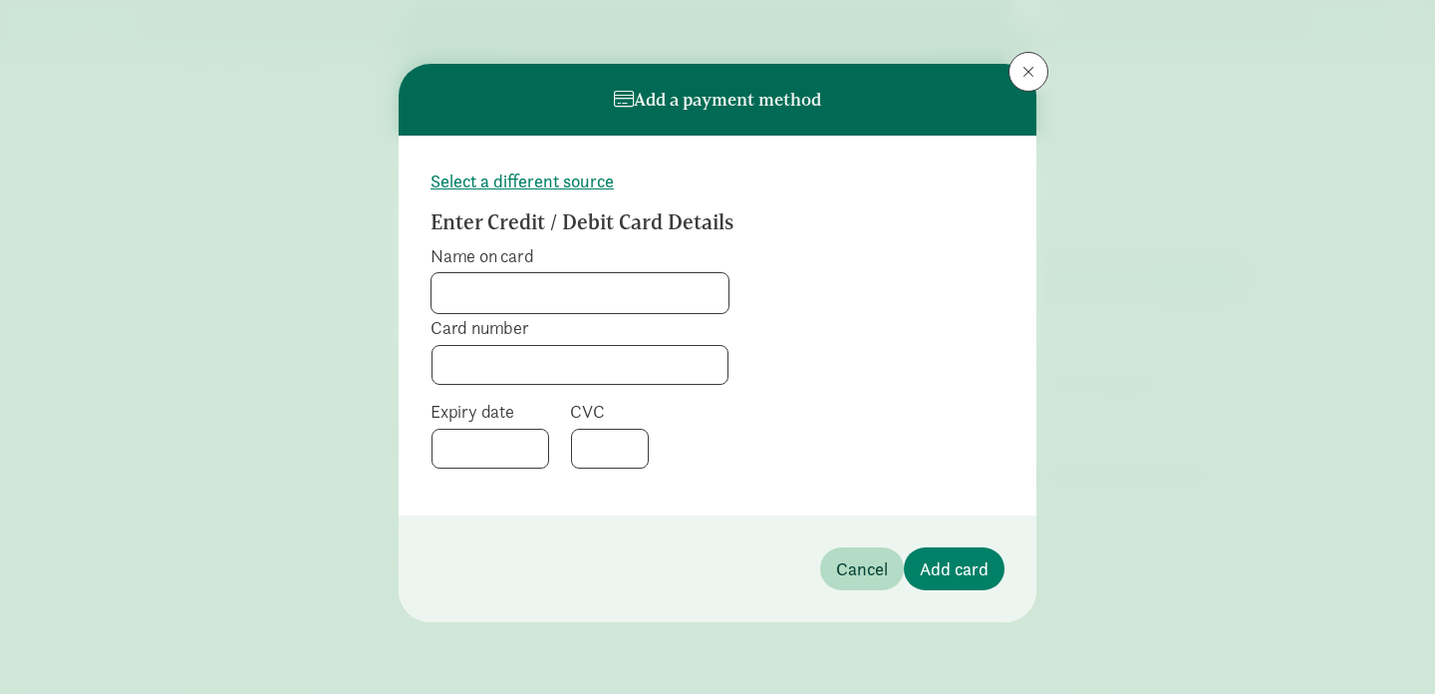
click at [664, 283] on input "Name on card" at bounding box center [579, 293] width 297 height 40
click at [598, 301] on input "Kell" at bounding box center [579, 293] width 297 height 40
type input "Kelly K Fox"
click at [927, 568] on span "Add card" at bounding box center [954, 568] width 69 height 27
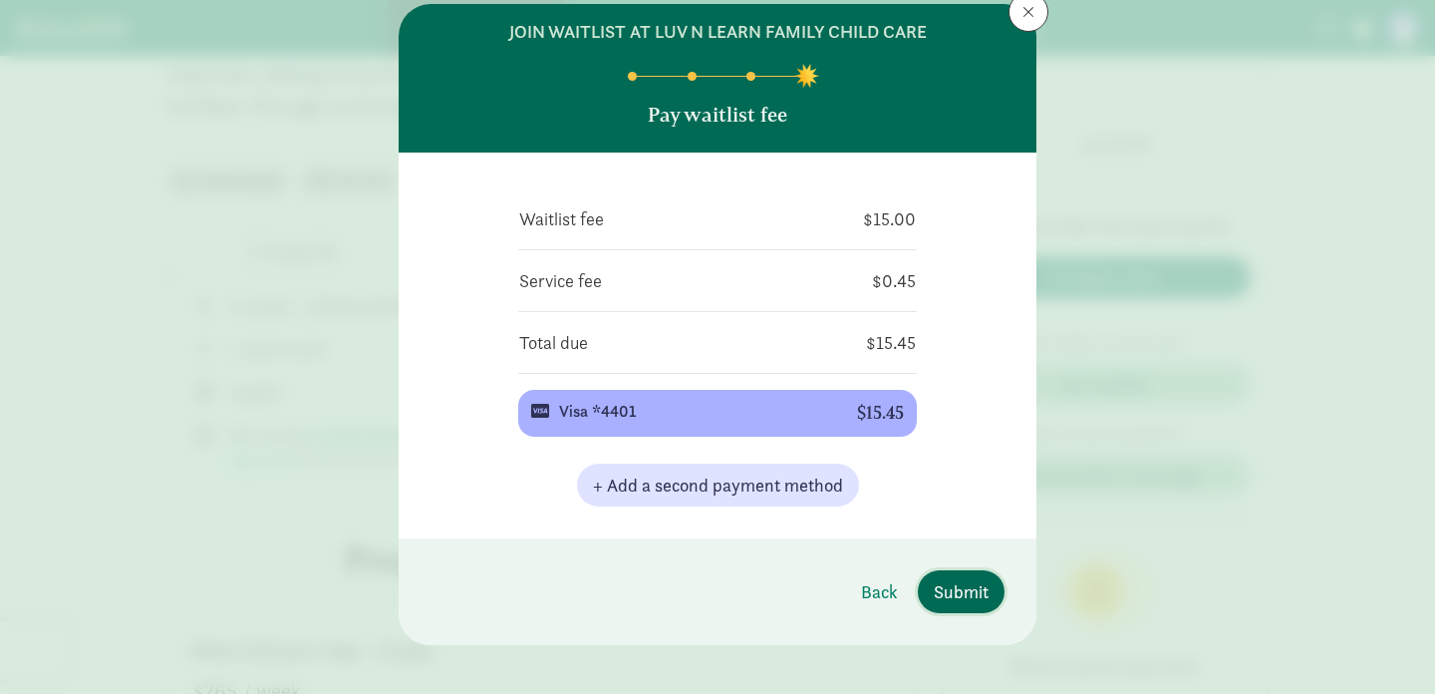
click at [947, 587] on span "Submit" at bounding box center [961, 591] width 55 height 27
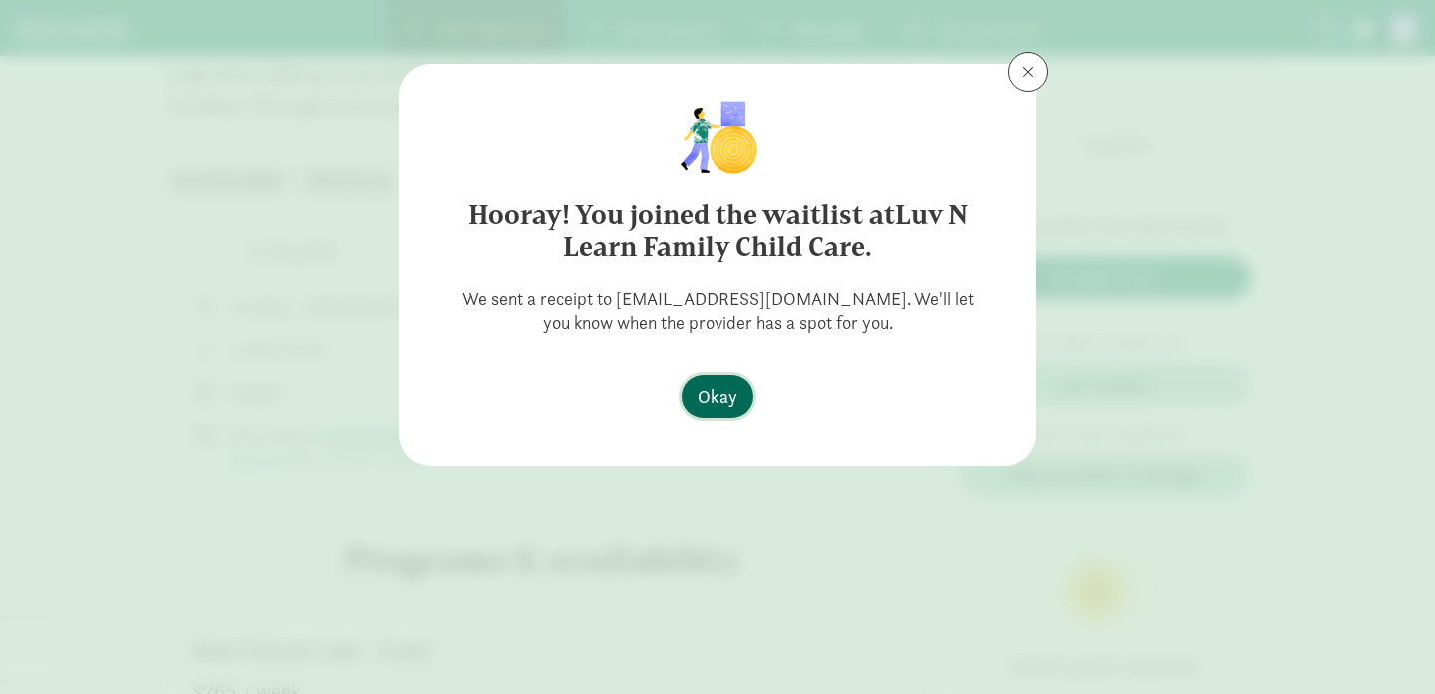
click at [728, 400] on span "Okay" at bounding box center [718, 396] width 40 height 27
